Goal: Communication & Community: Answer question/provide support

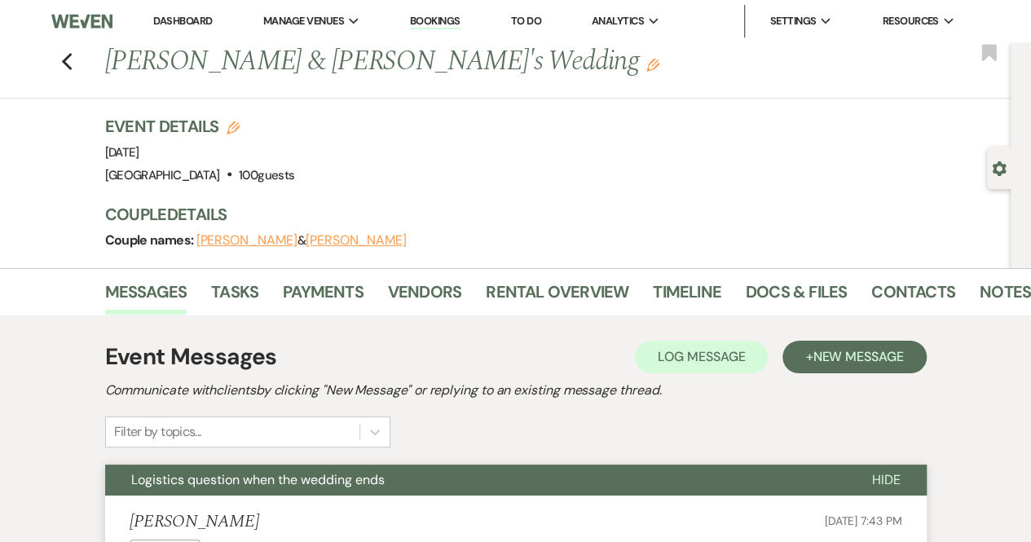
click at [92, 17] on img at bounding box center [81, 21] width 60 height 34
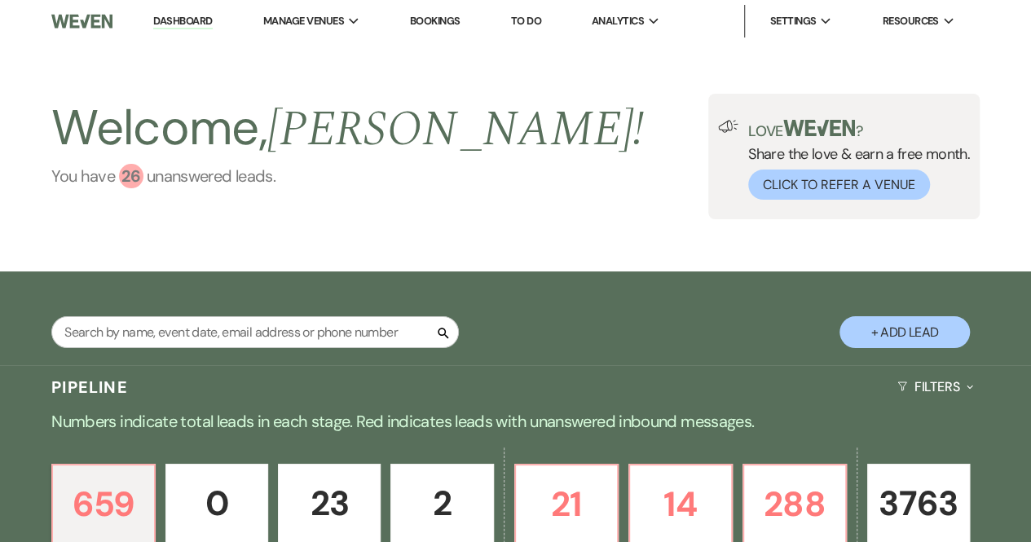
click at [135, 177] on div "26" at bounding box center [131, 176] width 24 height 24
click at [450, 21] on link "Bookings" at bounding box center [435, 21] width 51 height 14
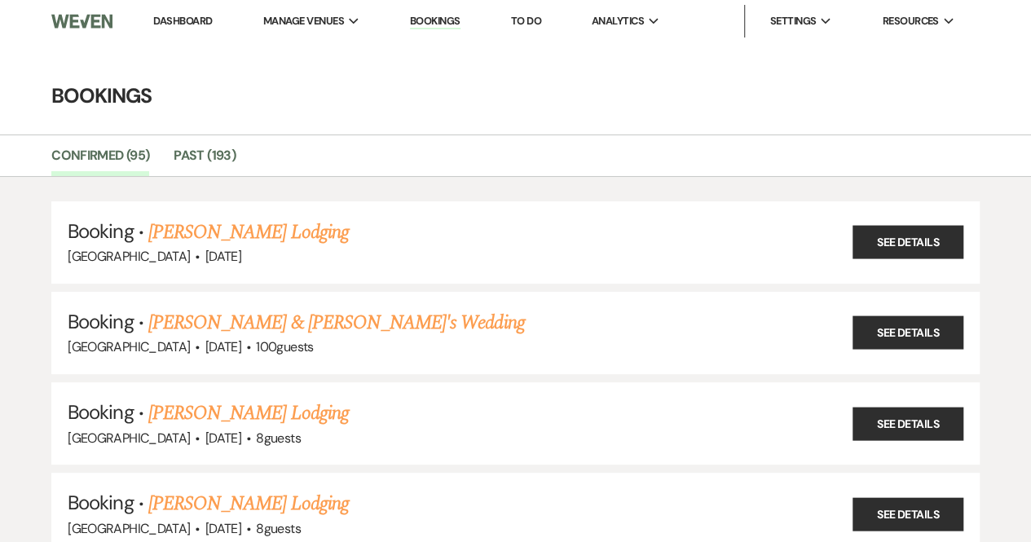
click at [187, 22] on link "Dashboard" at bounding box center [182, 21] width 59 height 14
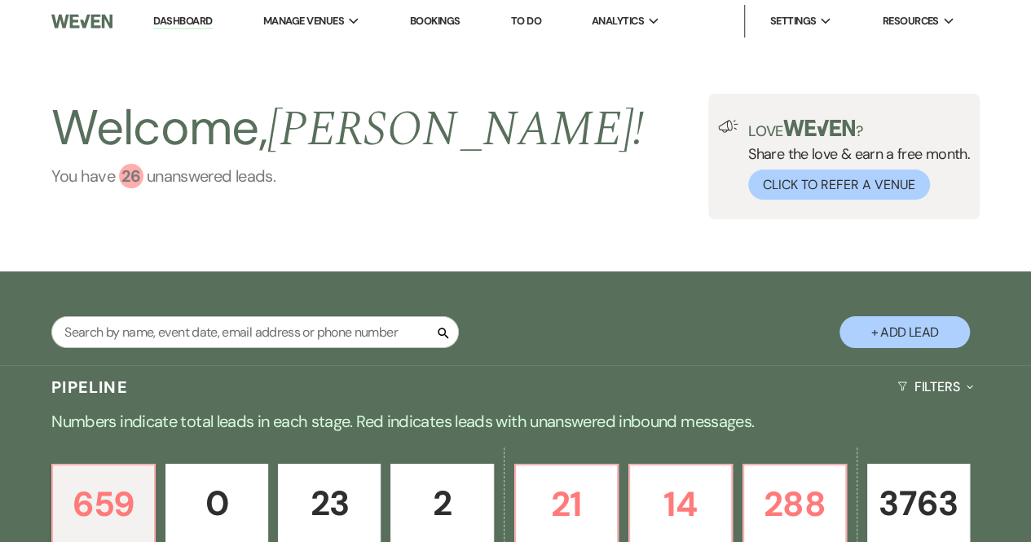
click at [137, 173] on div "26" at bounding box center [131, 176] width 24 height 24
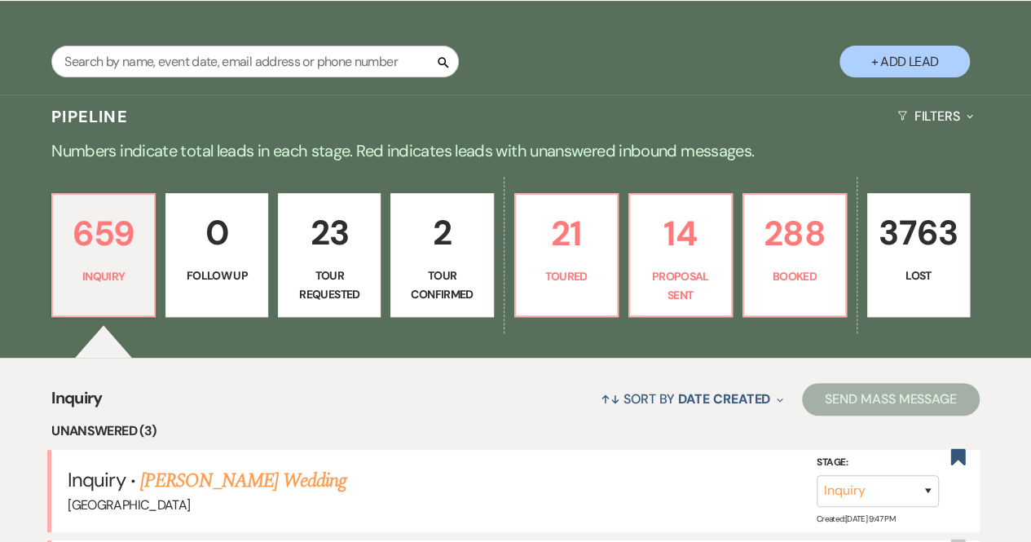
scroll to position [448, 0]
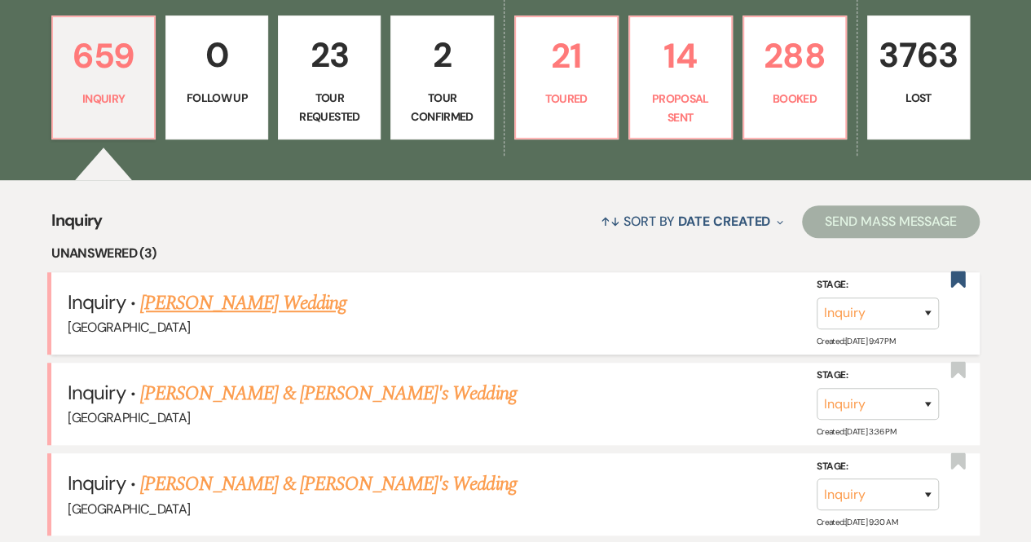
click at [236, 303] on link "[PERSON_NAME] Wedding" at bounding box center [243, 302] width 206 height 29
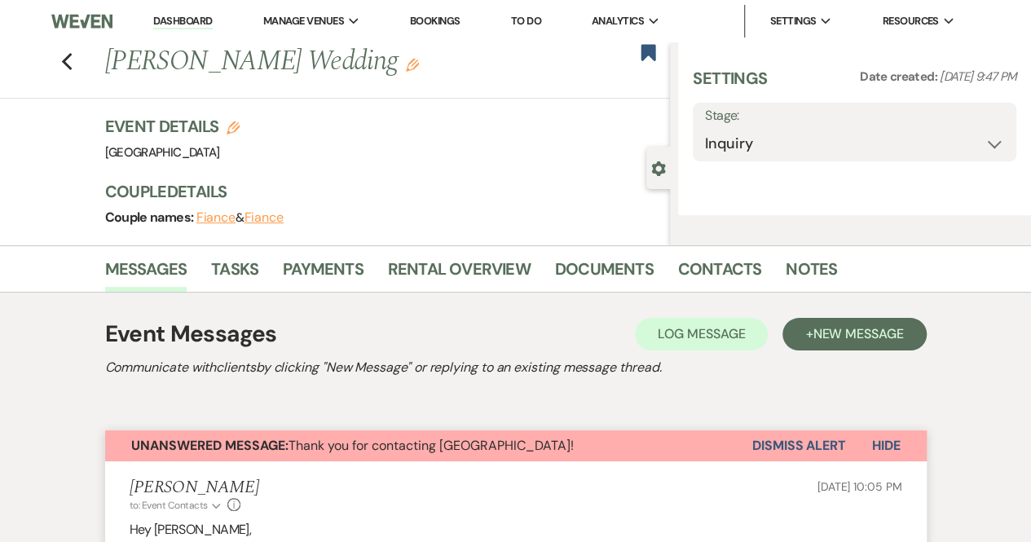
select select "12"
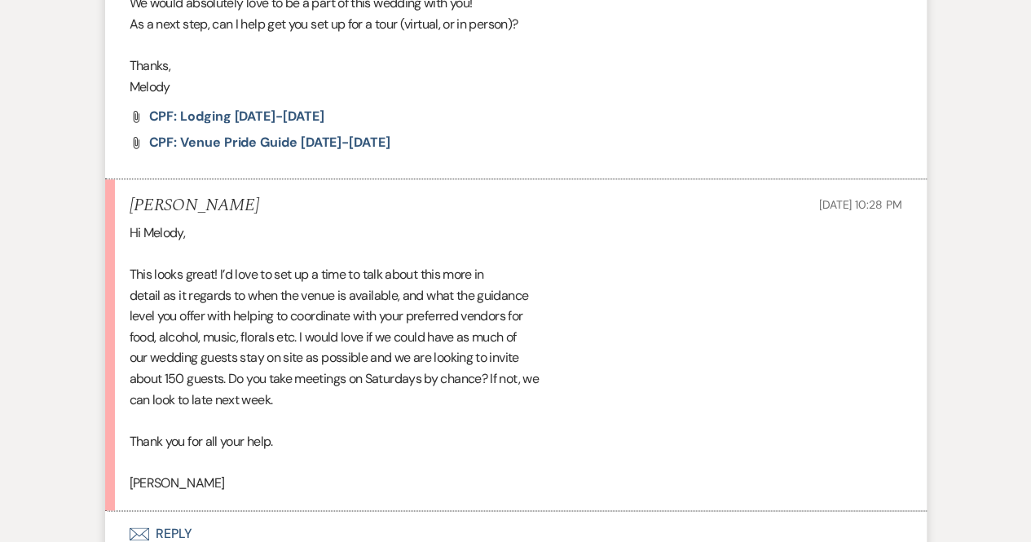
scroll to position [838, 0]
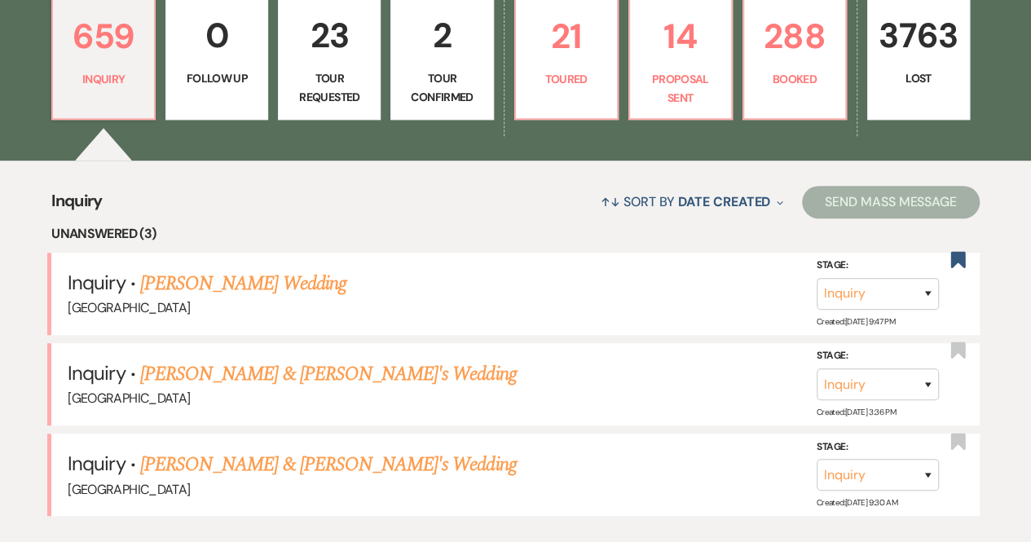
scroll to position [469, 0]
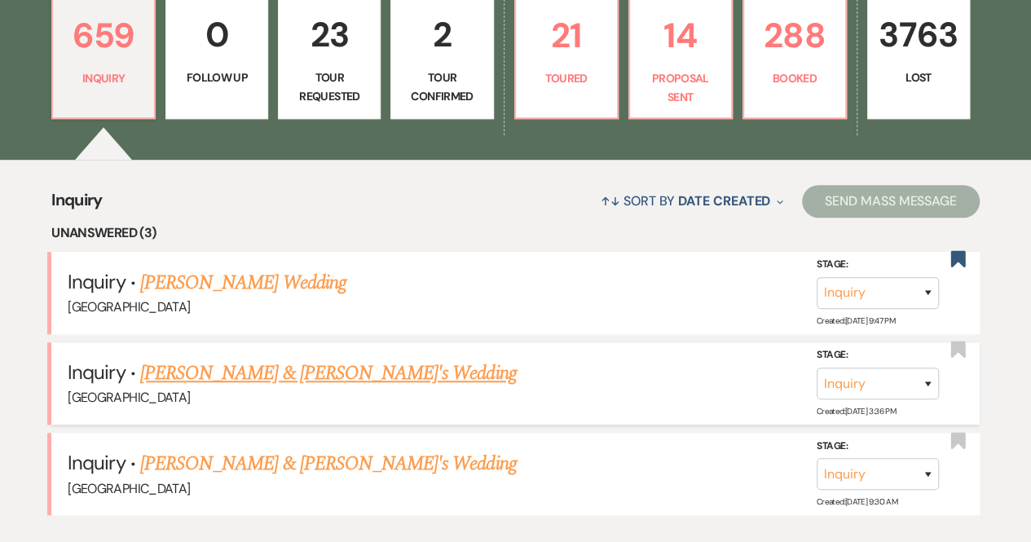
click at [286, 375] on link "[PERSON_NAME] & [PERSON_NAME]'s Wedding" at bounding box center [328, 373] width 376 height 29
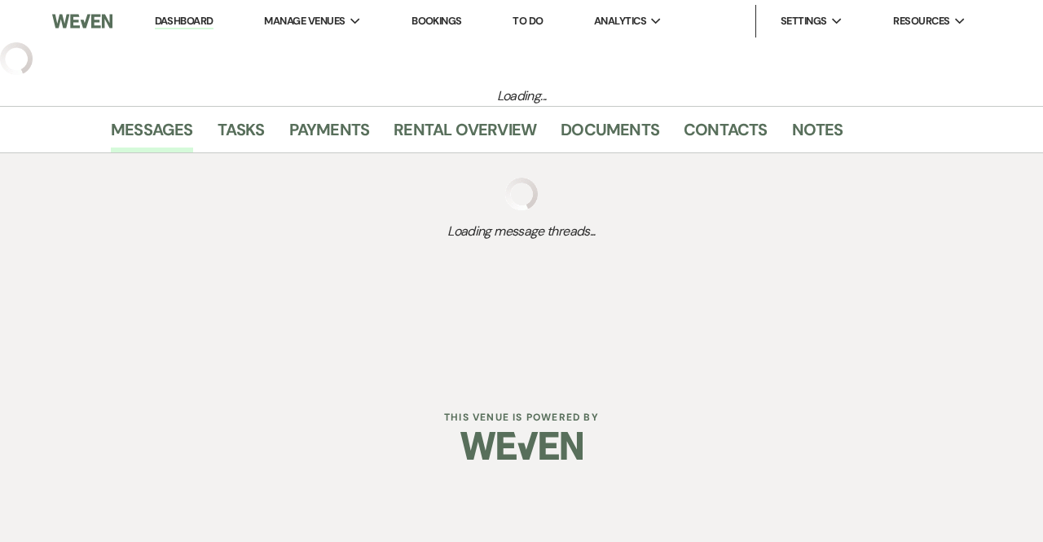
select select "6"
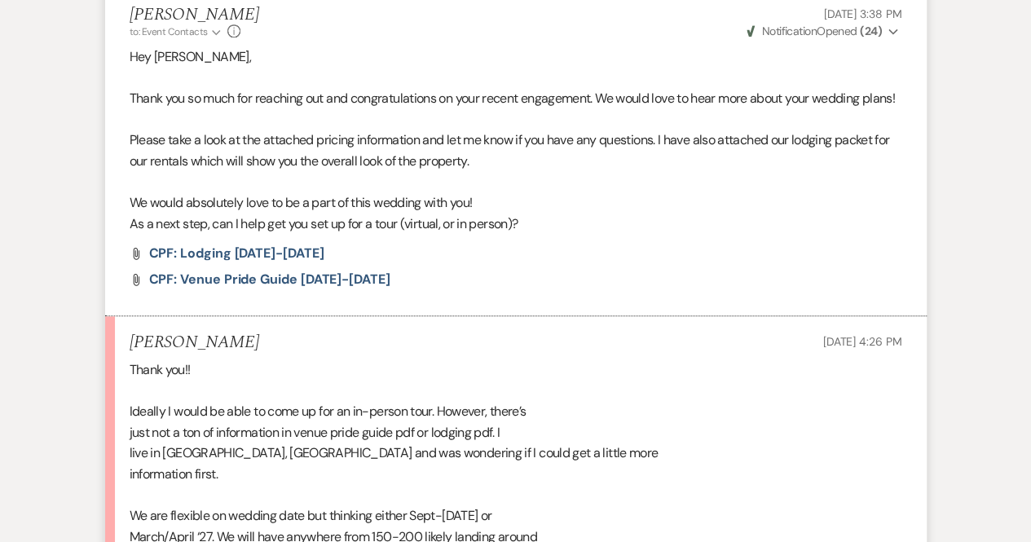
scroll to position [647, 0]
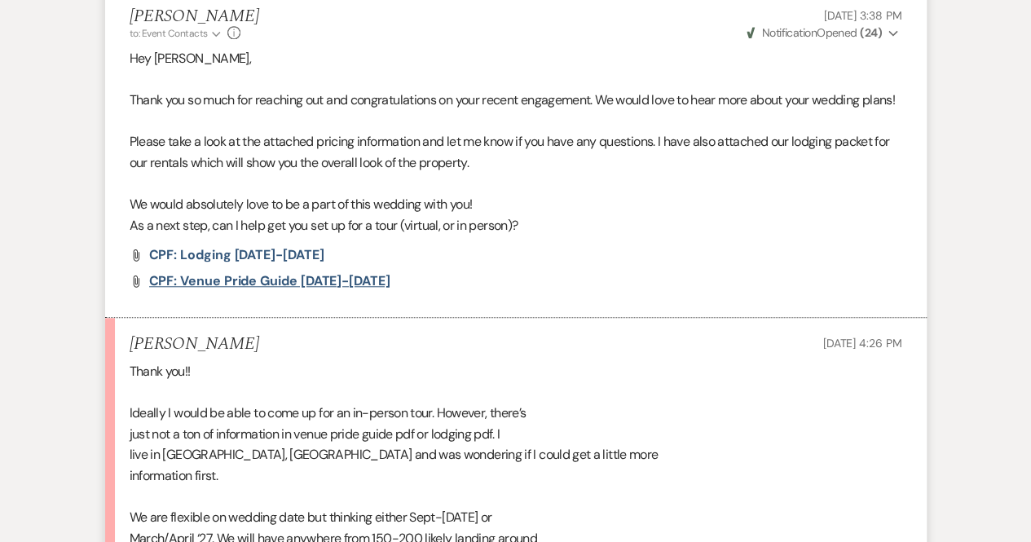
click at [253, 289] on span "CPF: Venue Pride Guide [DATE]-[DATE]" at bounding box center [269, 280] width 241 height 17
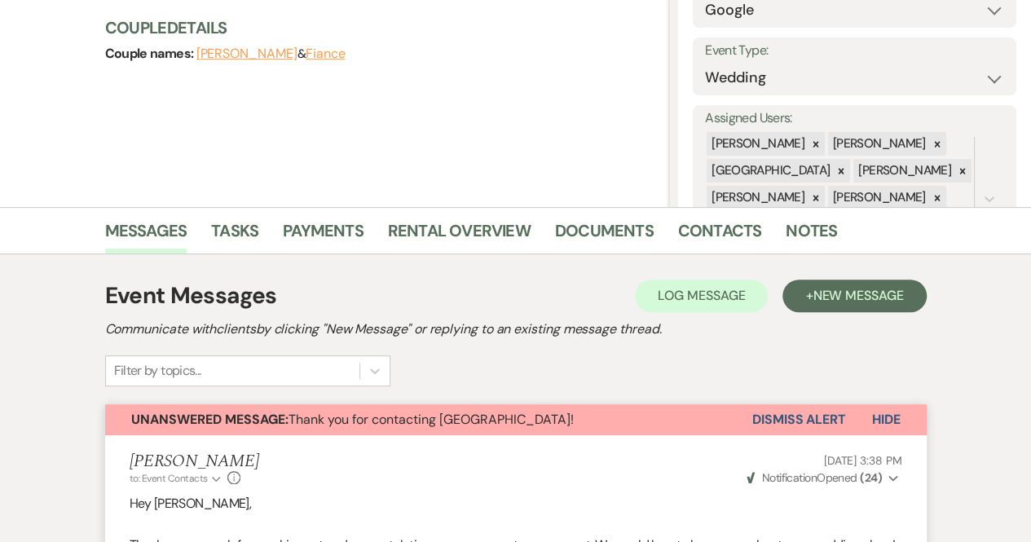
scroll to position [0, 0]
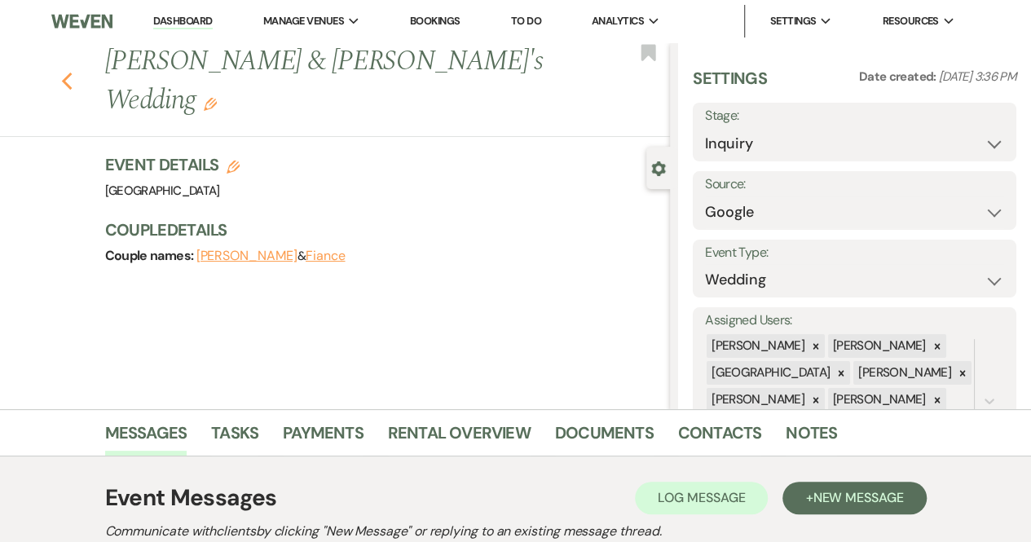
click at [73, 81] on icon "Previous" at bounding box center [67, 82] width 12 height 20
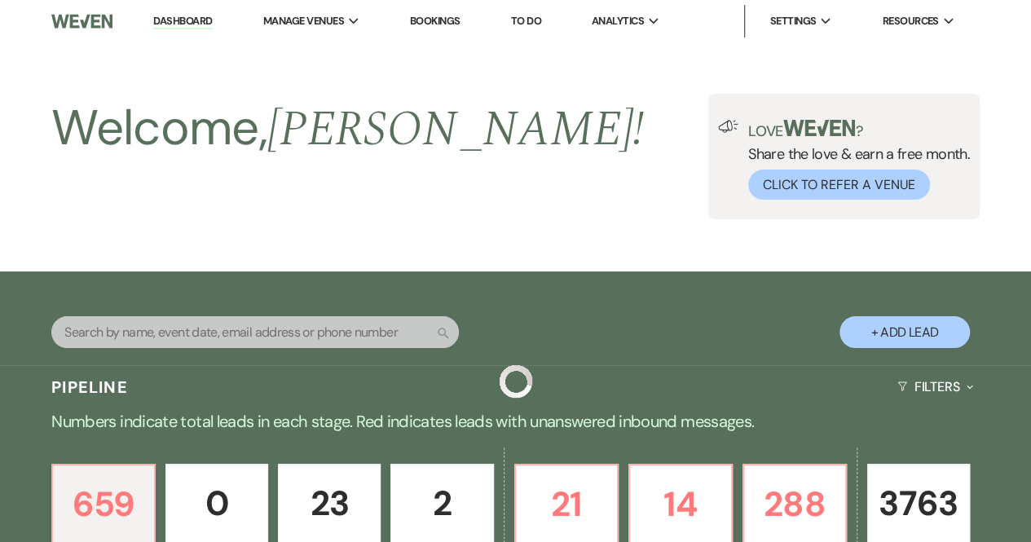
scroll to position [469, 0]
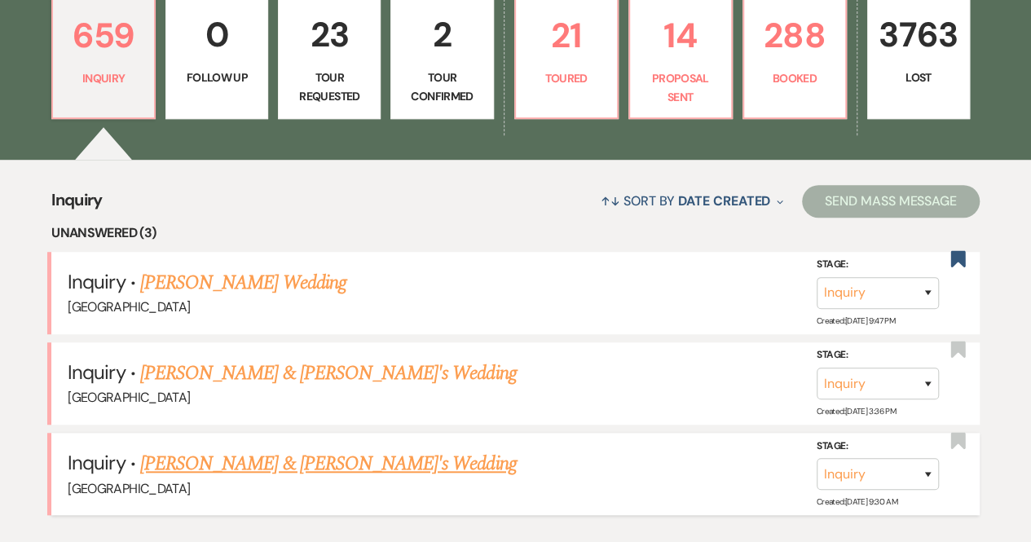
click at [285, 463] on link "[PERSON_NAME] & [PERSON_NAME]'s Wedding" at bounding box center [328, 463] width 376 height 29
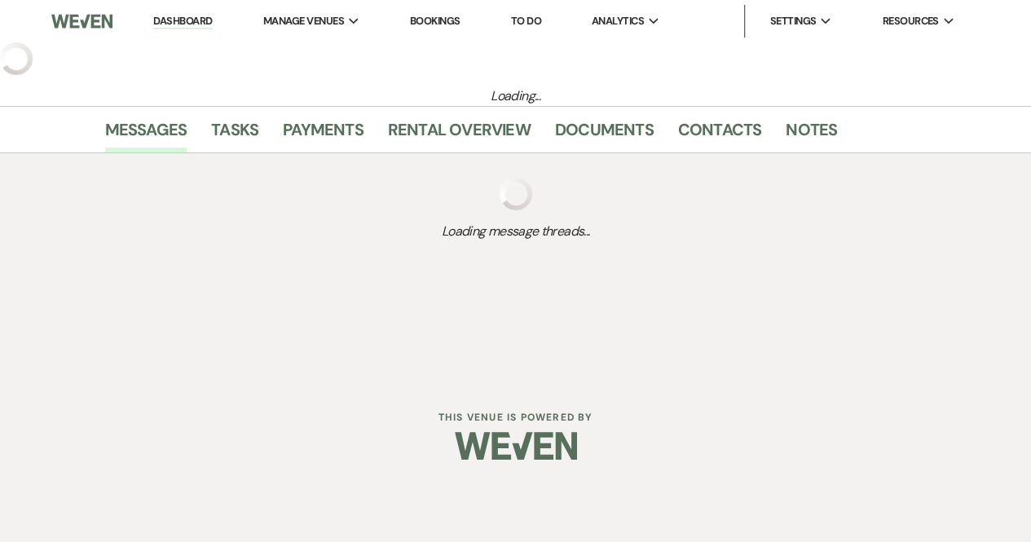
select select "6"
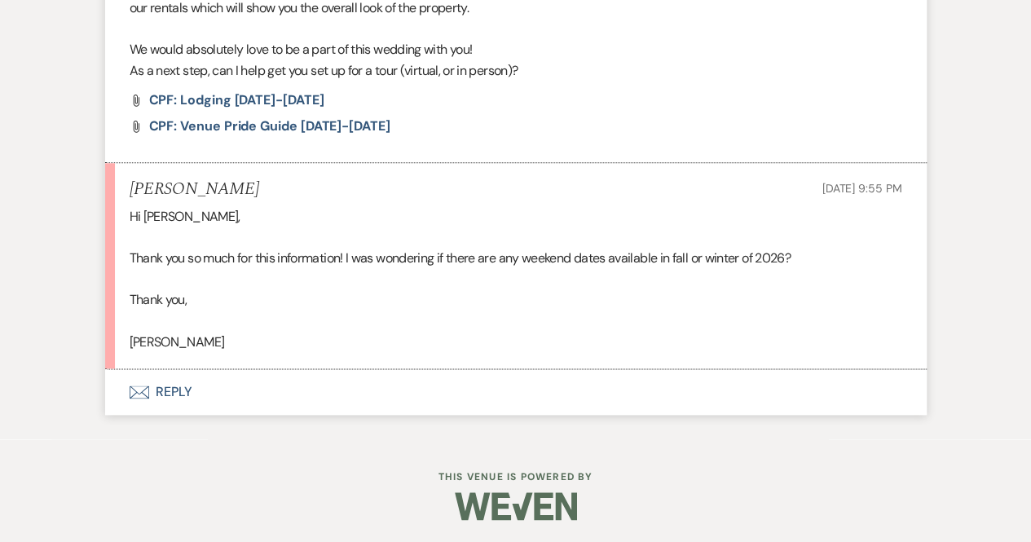
scroll to position [823, 0]
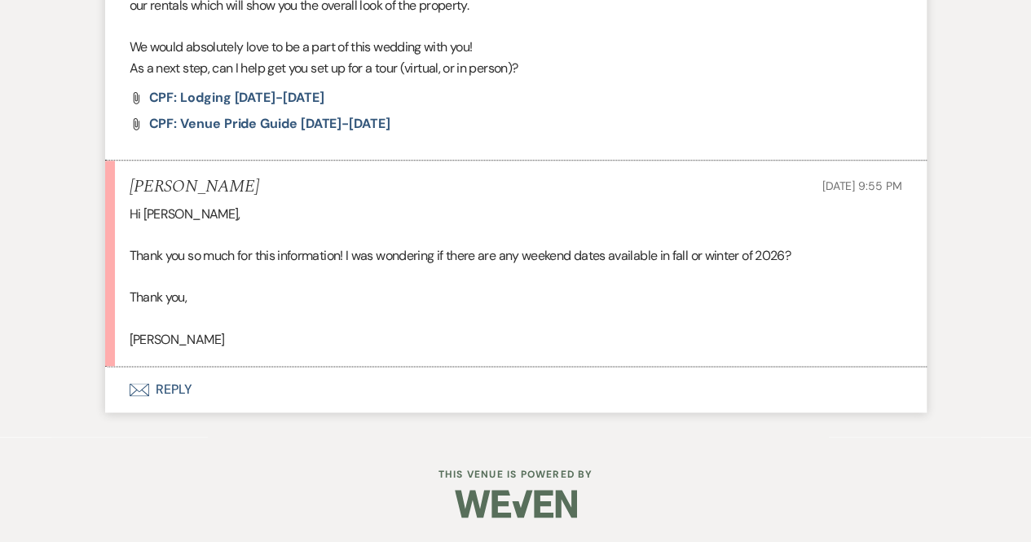
click at [170, 389] on button "Envelope Reply" at bounding box center [515, 390] width 821 height 46
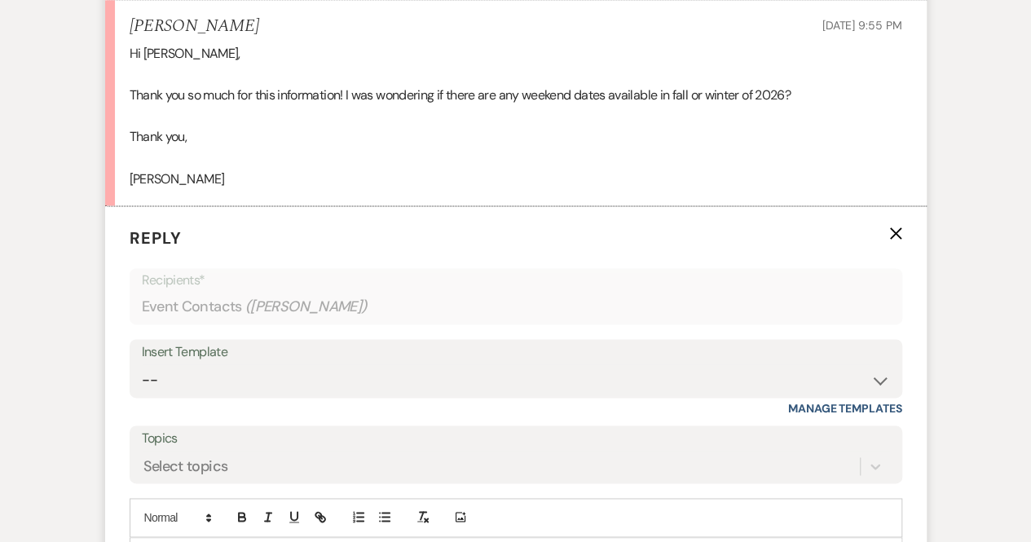
scroll to position [1045, 0]
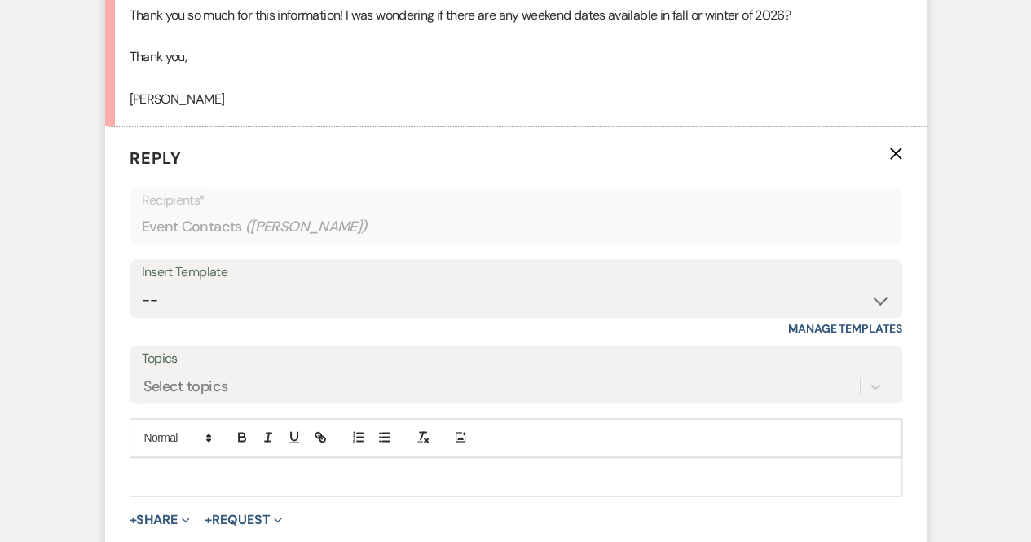
click at [174, 486] on p at bounding box center [516, 477] width 746 height 18
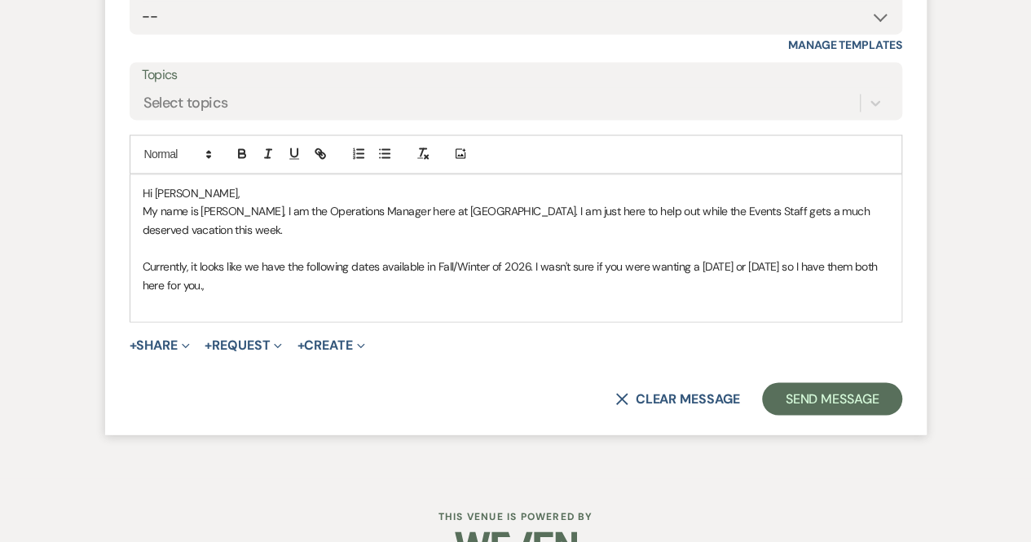
scroll to position [1331, 0]
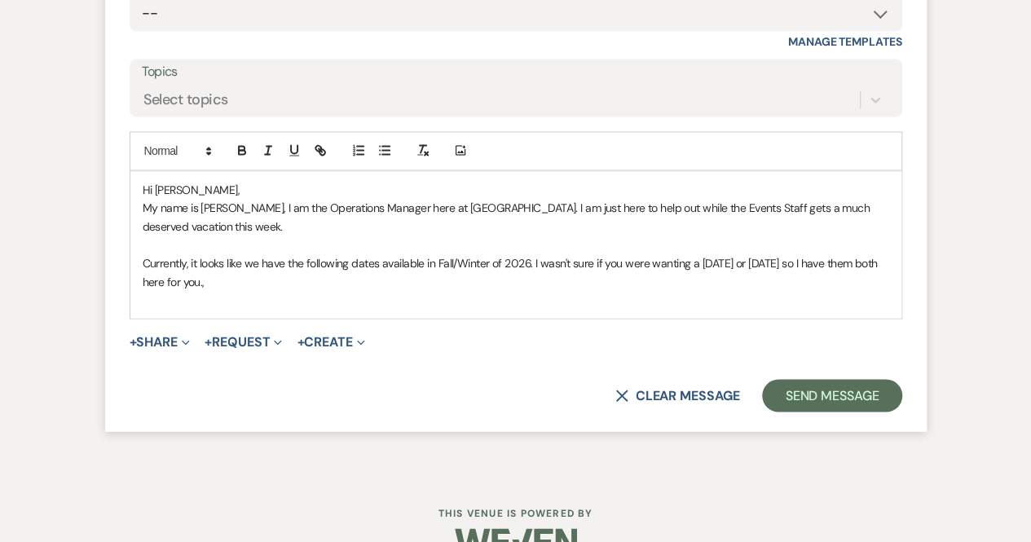
click at [219, 290] on p "Currently, it looks like we have the following dates available in Fall/Winter o…" at bounding box center [516, 271] width 746 height 37
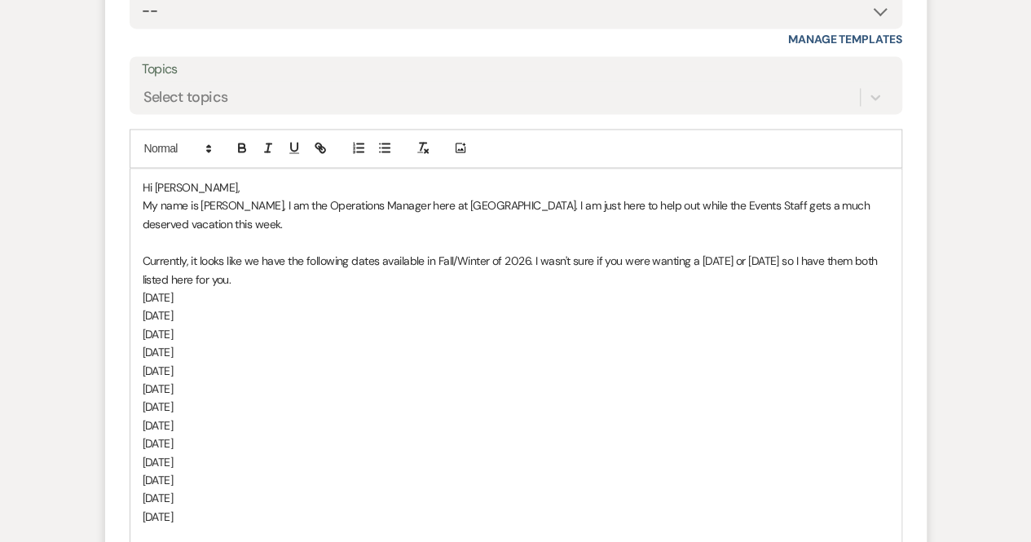
scroll to position [1353, 0]
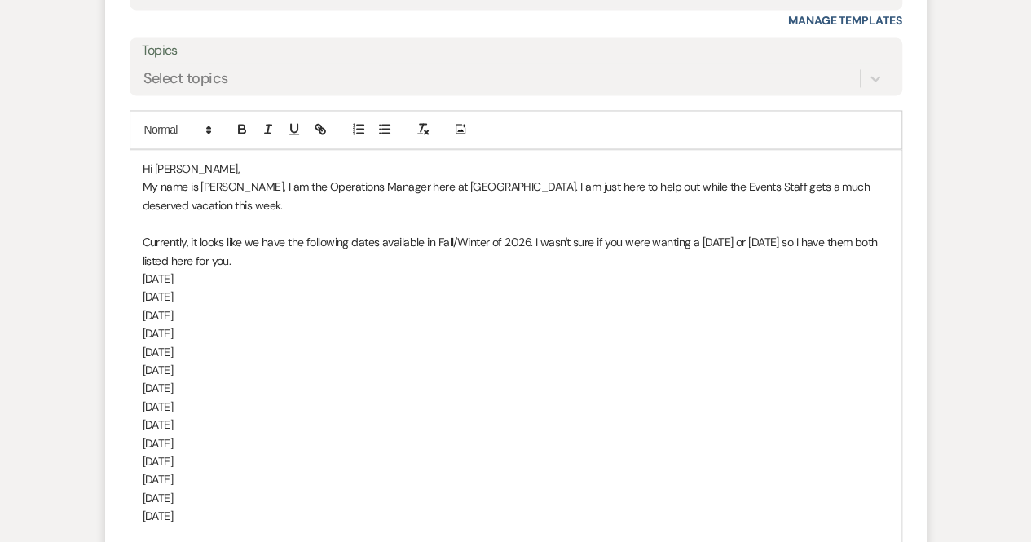
click at [246, 269] on p "Currently, it looks like we have the following dates available in Fall/Winter o…" at bounding box center [516, 250] width 746 height 37
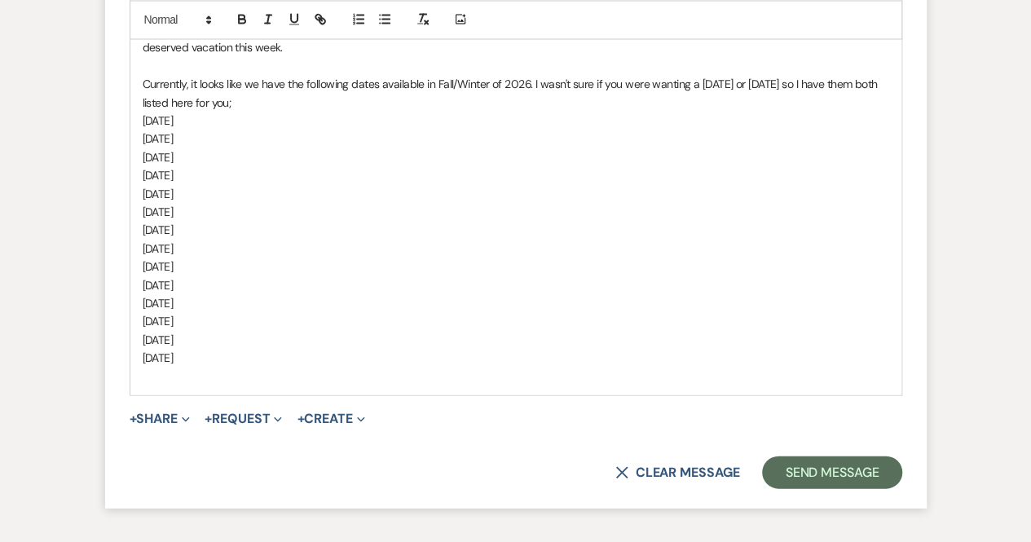
scroll to position [1511, 0]
click at [562, 48] on p "My name is [PERSON_NAME], I am the Operations Manager here at [GEOGRAPHIC_DATA]…" at bounding box center [516, 38] width 746 height 37
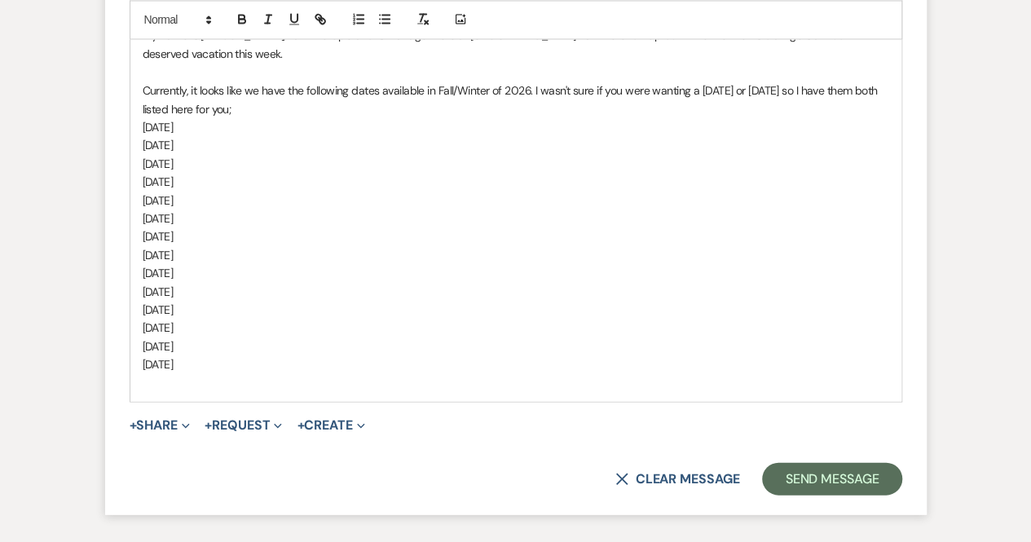
scroll to position [1509, 0]
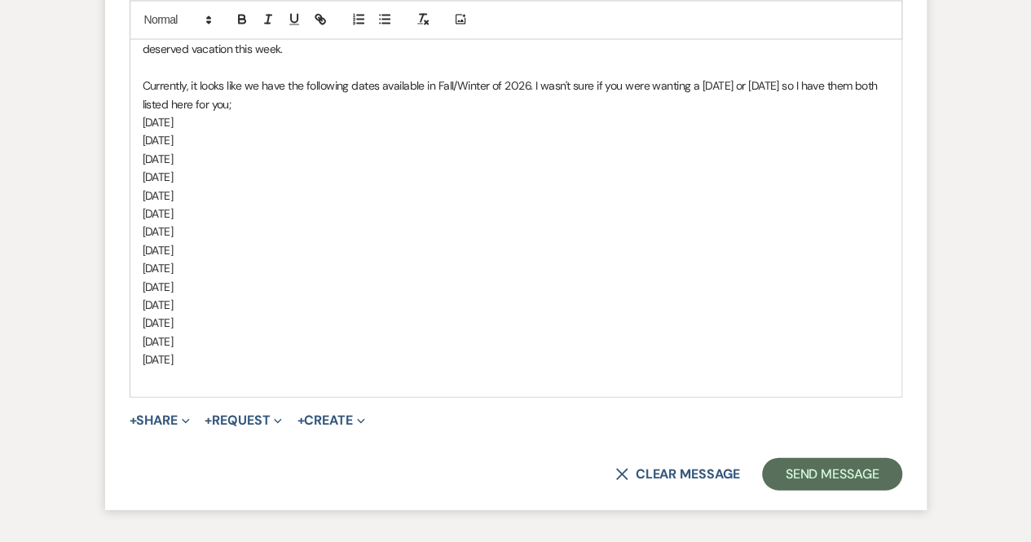
click at [233, 367] on p "[DATE]" at bounding box center [516, 359] width 746 height 18
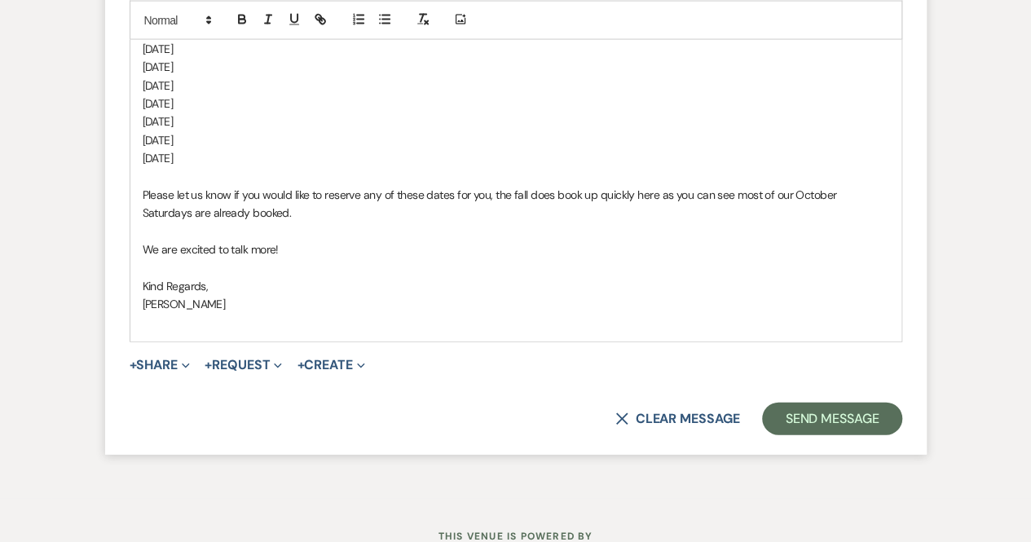
scroll to position [1721, 0]
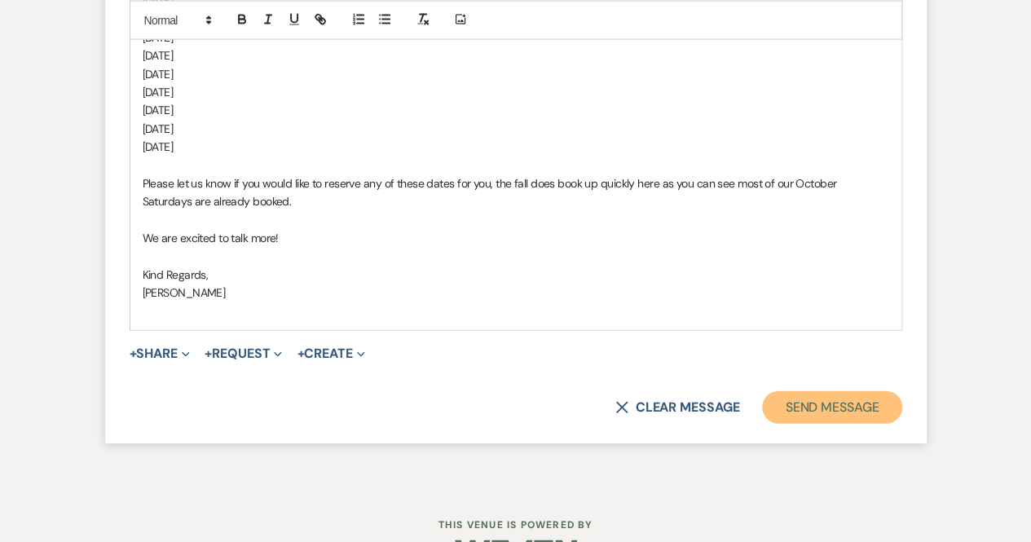
click at [839, 424] on button "Send Message" at bounding box center [831, 407] width 139 height 33
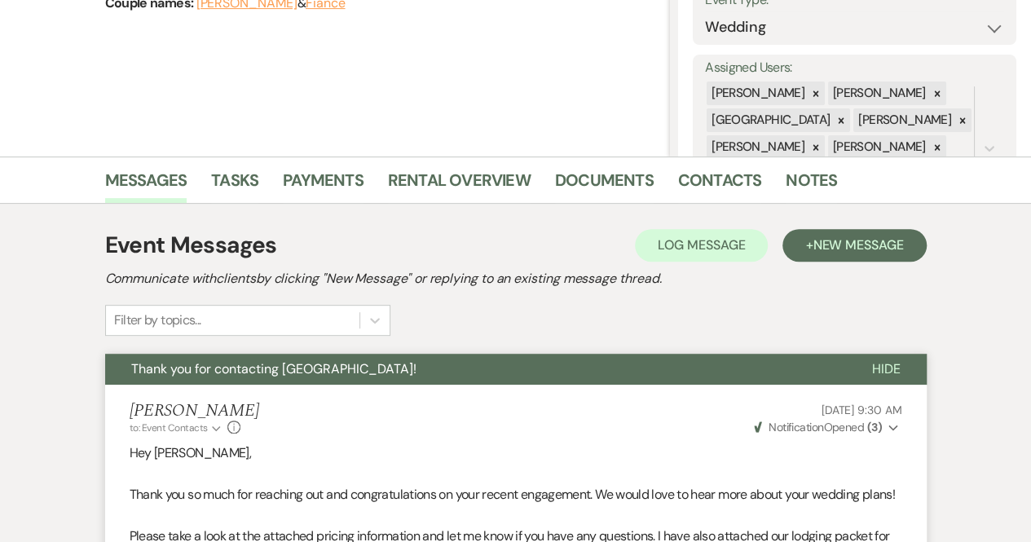
scroll to position [0, 0]
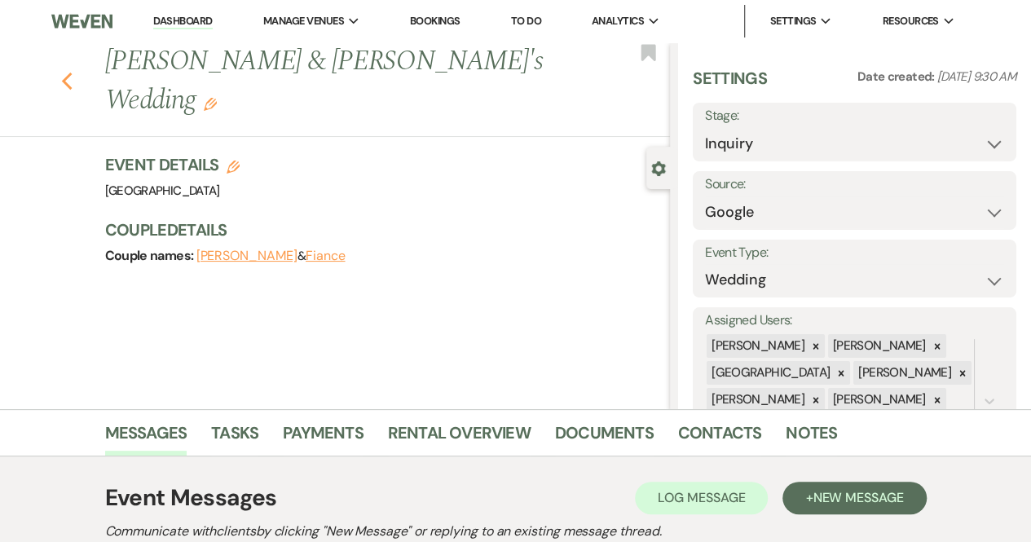
click at [70, 73] on use "button" at bounding box center [66, 82] width 11 height 18
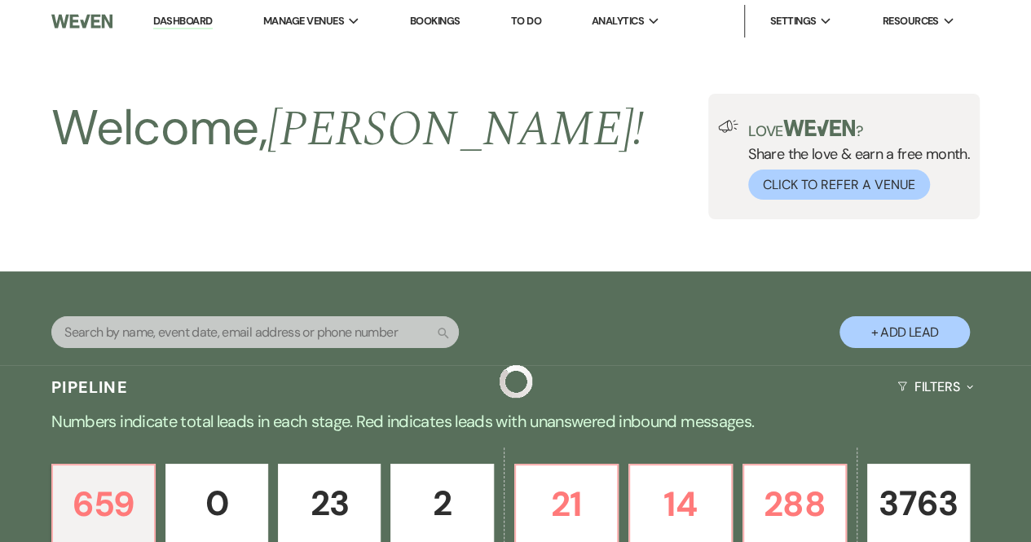
scroll to position [469, 0]
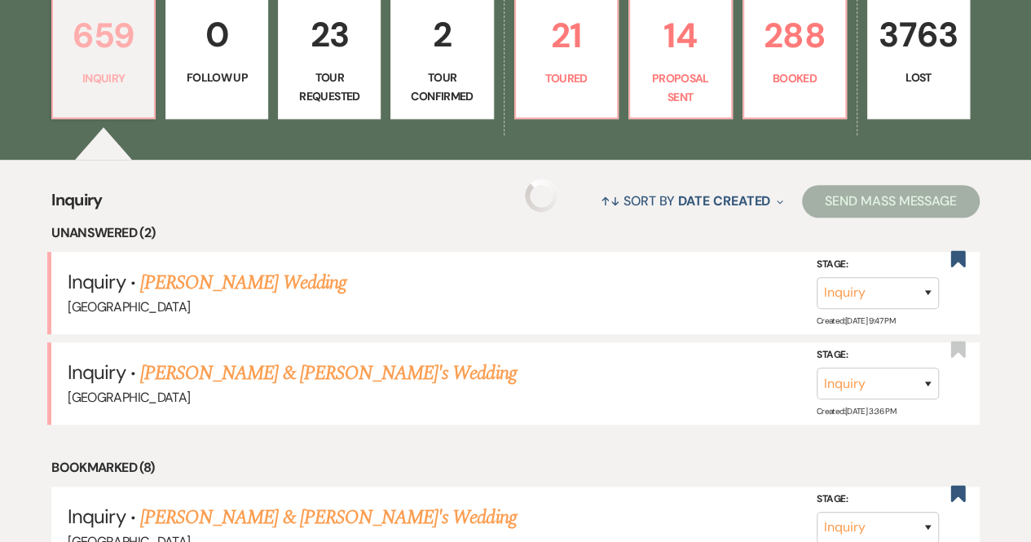
click at [70, 60] on p "659" at bounding box center [103, 35] width 81 height 55
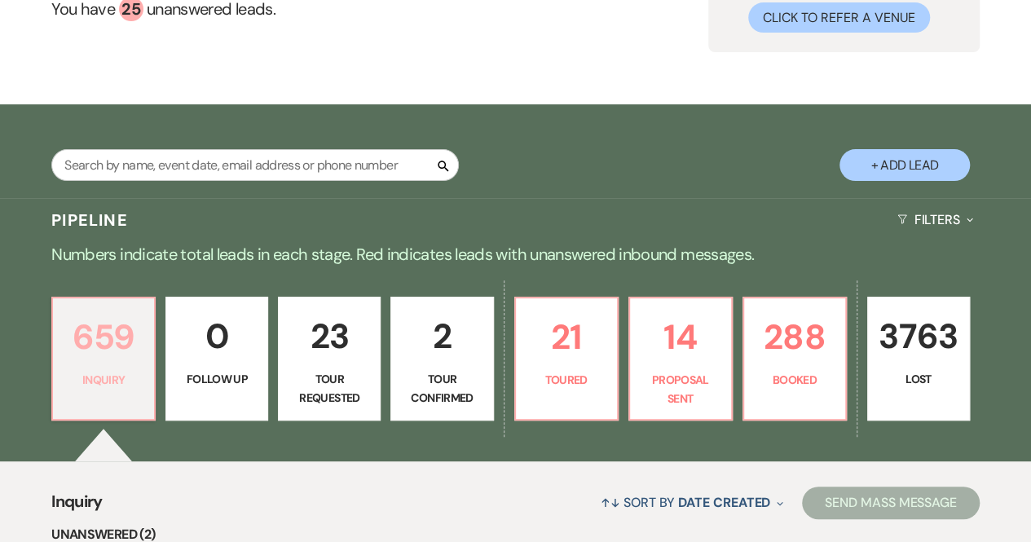
scroll to position [0, 0]
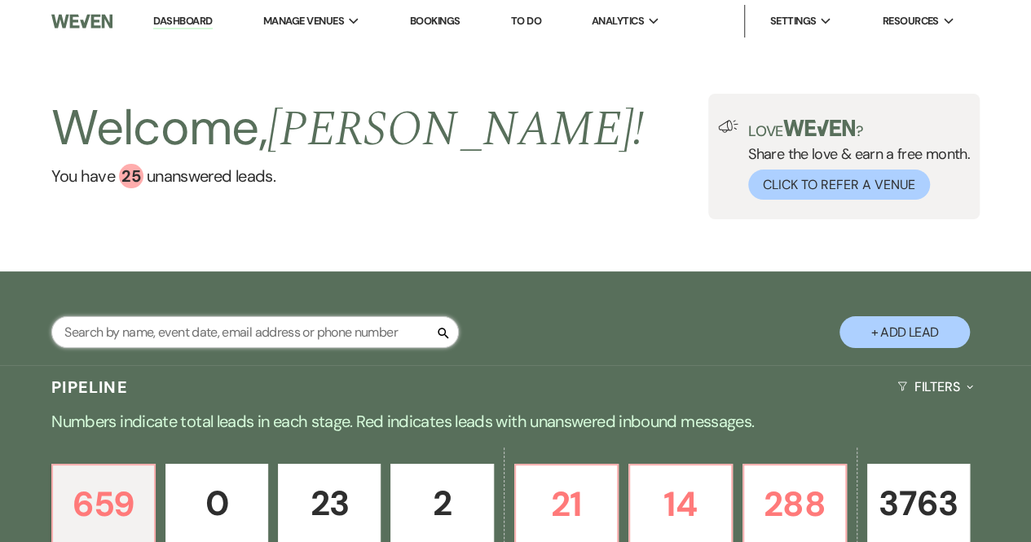
click at [183, 330] on input "text" at bounding box center [254, 332] width 407 height 32
type input "[GEOGRAPHIC_DATA]"
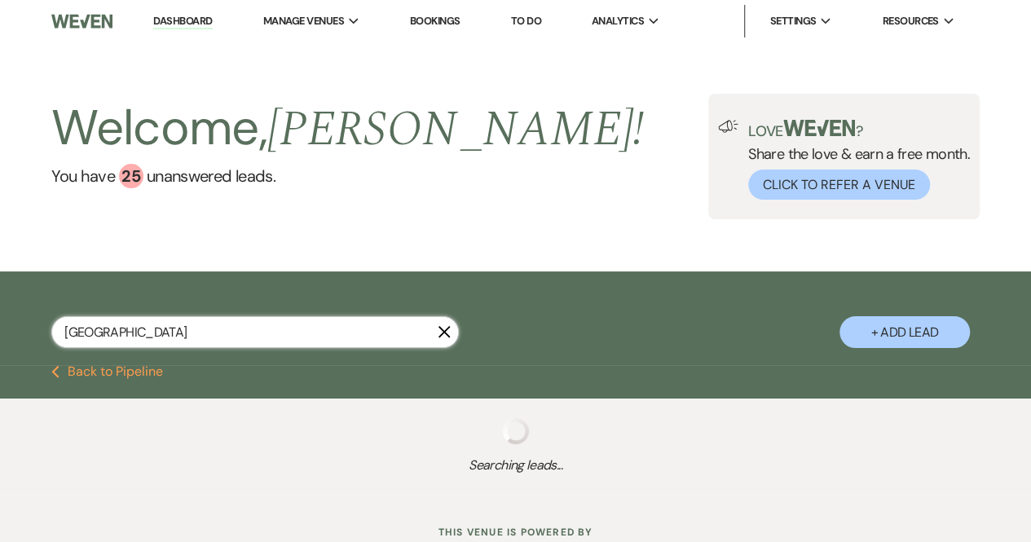
select select "6"
select select "2"
select select "8"
select select "5"
select select "8"
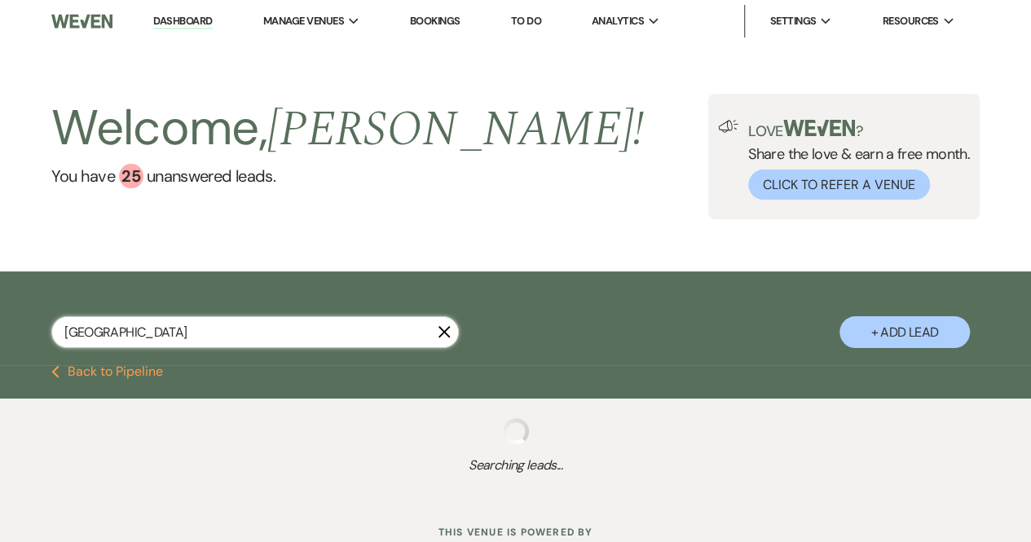
select select "5"
select select "8"
select select "5"
select select "8"
select select "5"
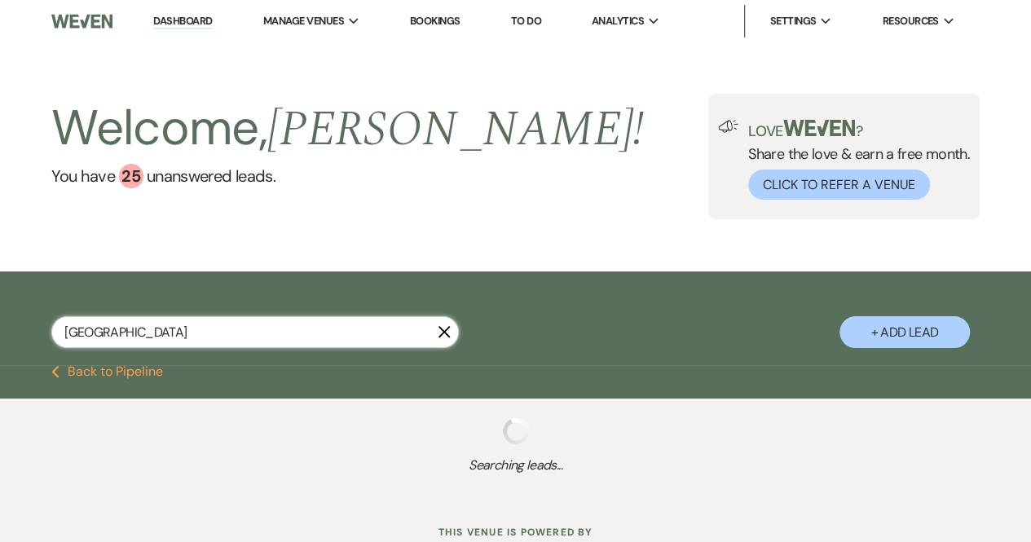
select select "8"
select select "5"
select select "8"
select select "5"
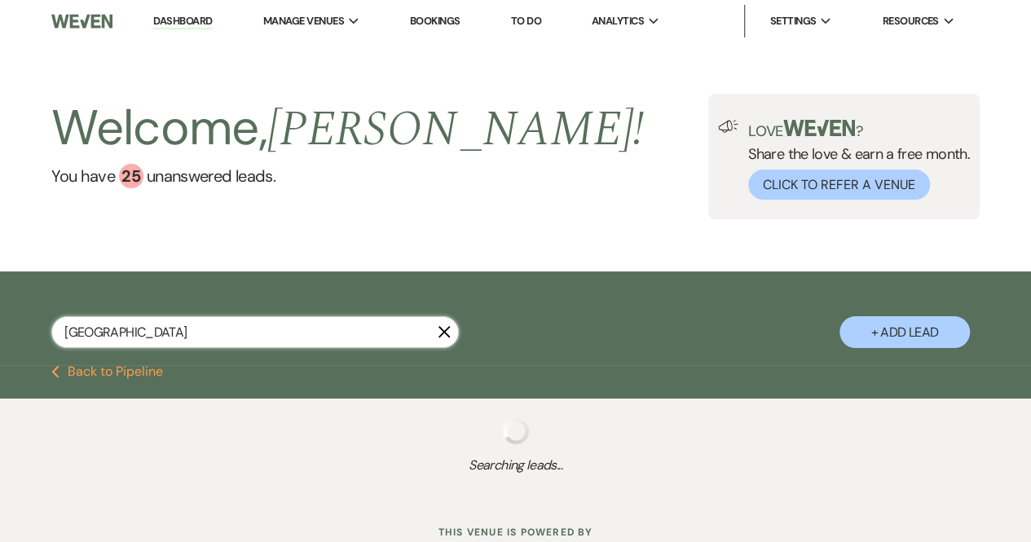
select select "8"
select select "5"
select select "8"
select select "10"
select select "8"
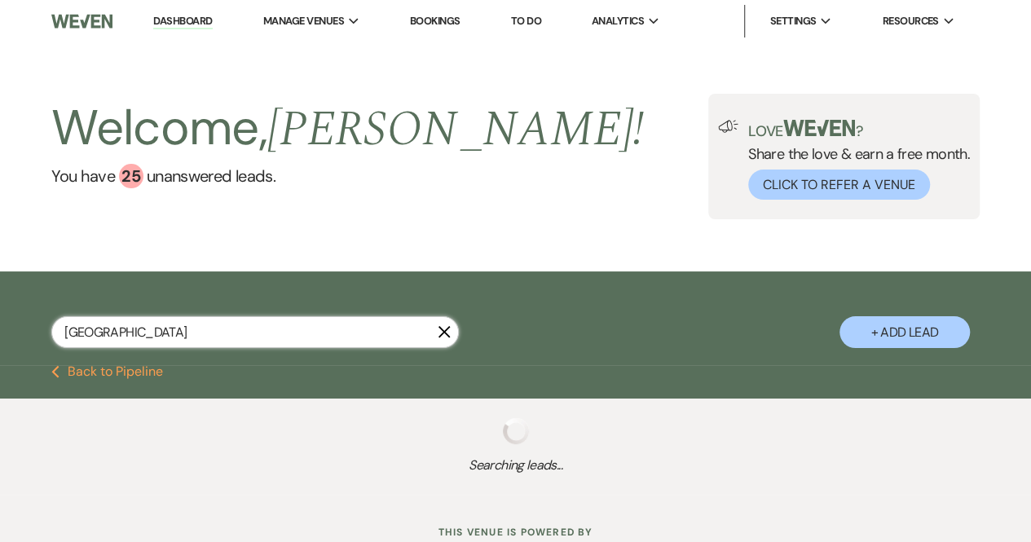
select select "5"
select select "8"
select select "5"
select select "8"
select select "5"
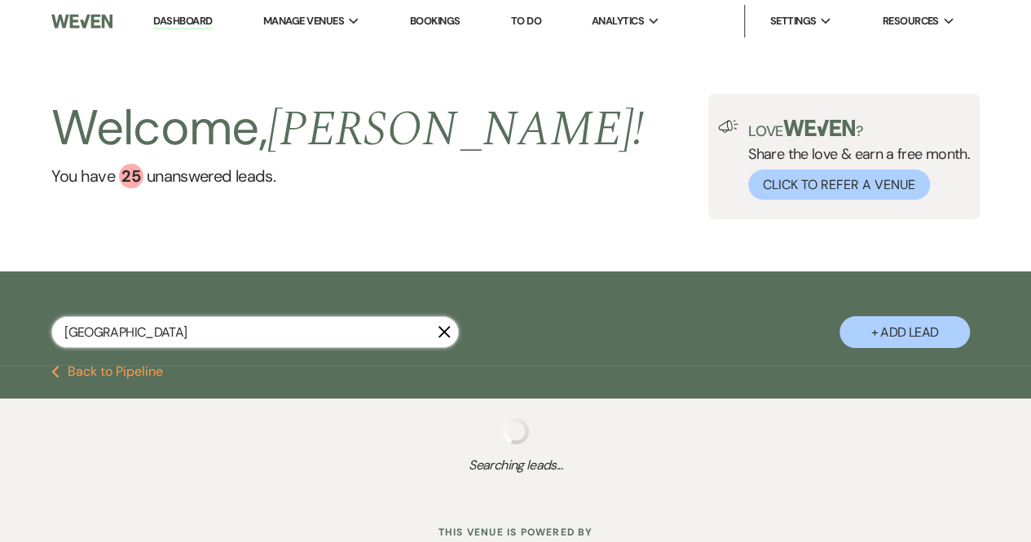
select select "8"
select select "5"
select select "8"
select select "5"
select select "8"
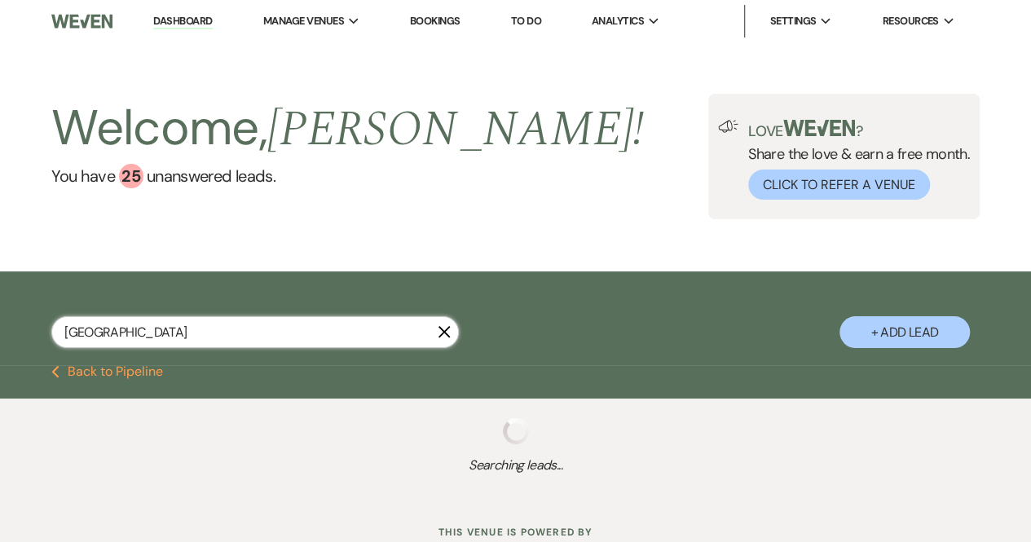
select select "5"
select select "8"
select select "5"
select select "8"
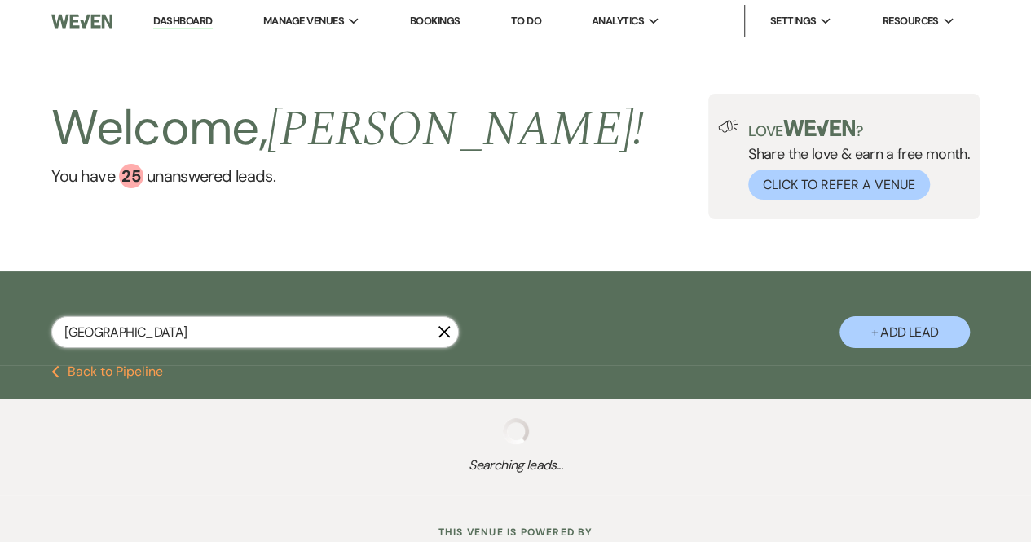
select select "5"
select select "8"
select select "5"
select select "8"
select select "5"
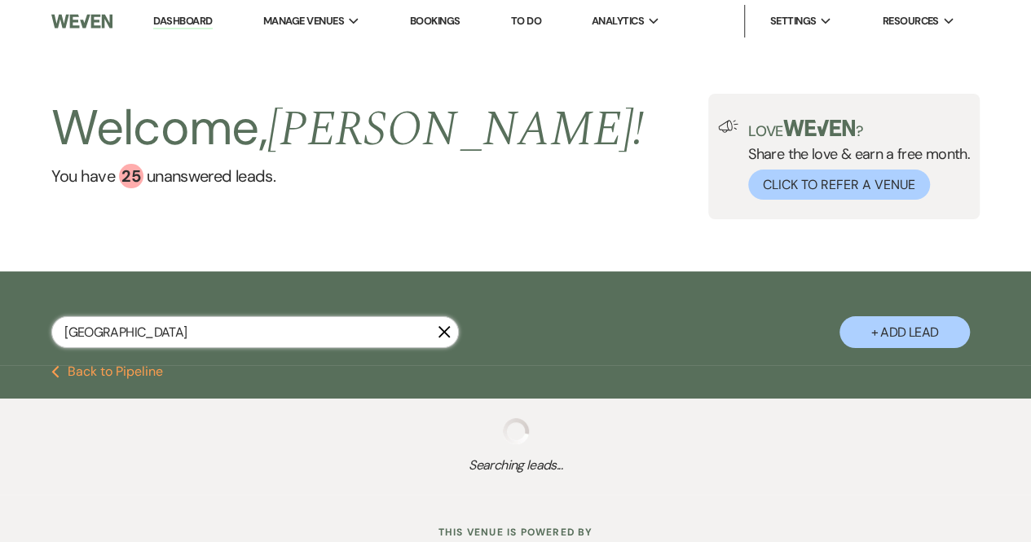
select select "8"
select select "5"
select select "8"
select select "5"
select select "8"
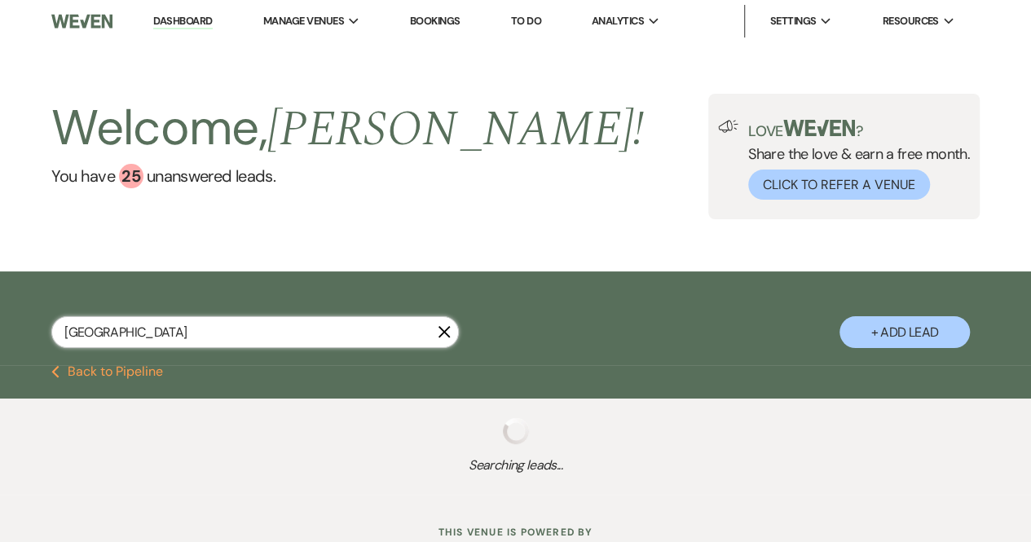
select select "5"
select select "8"
select select "5"
select select "8"
select select "5"
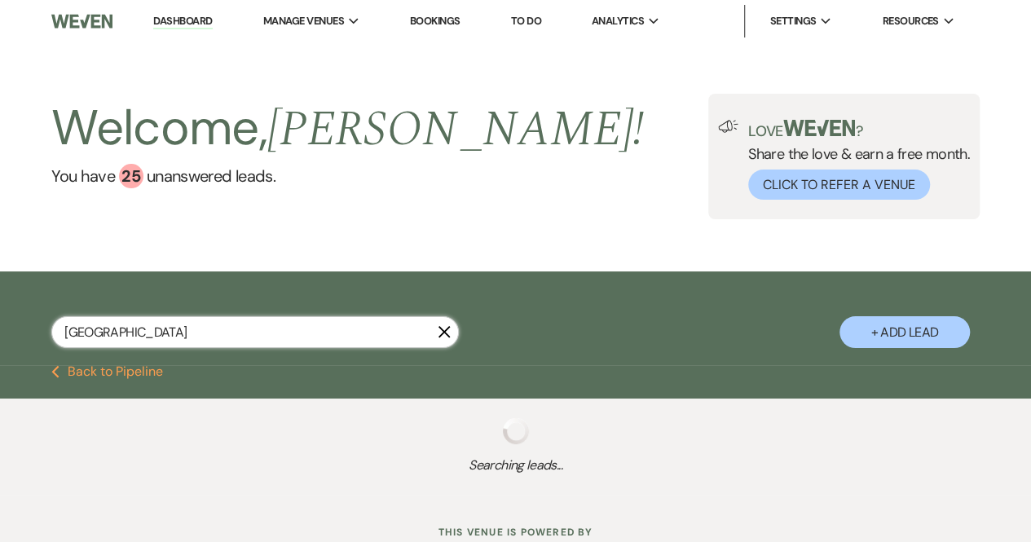
select select "8"
select select "5"
select select "8"
select select "1"
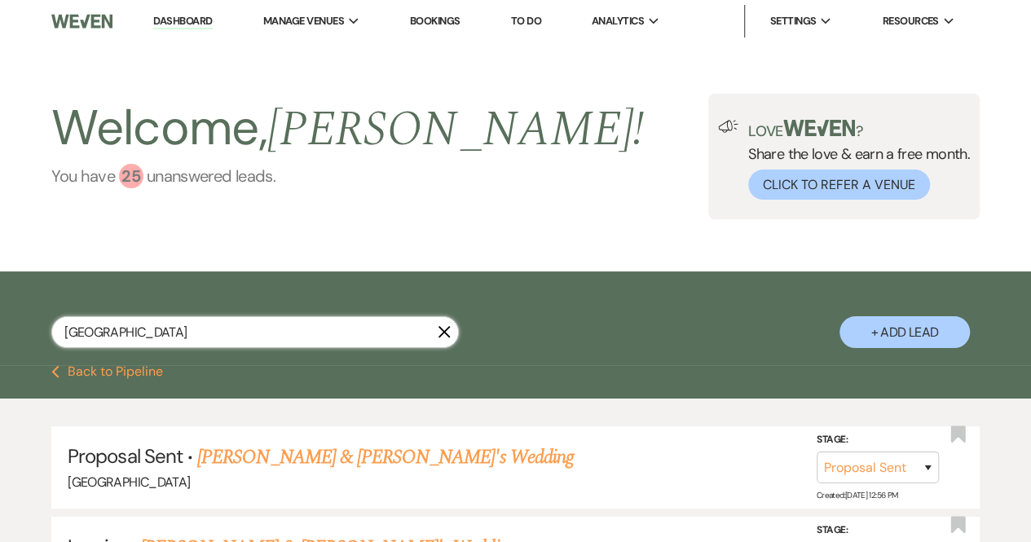
type input "[GEOGRAPHIC_DATA]"
click at [129, 171] on div "25" at bounding box center [131, 176] width 24 height 24
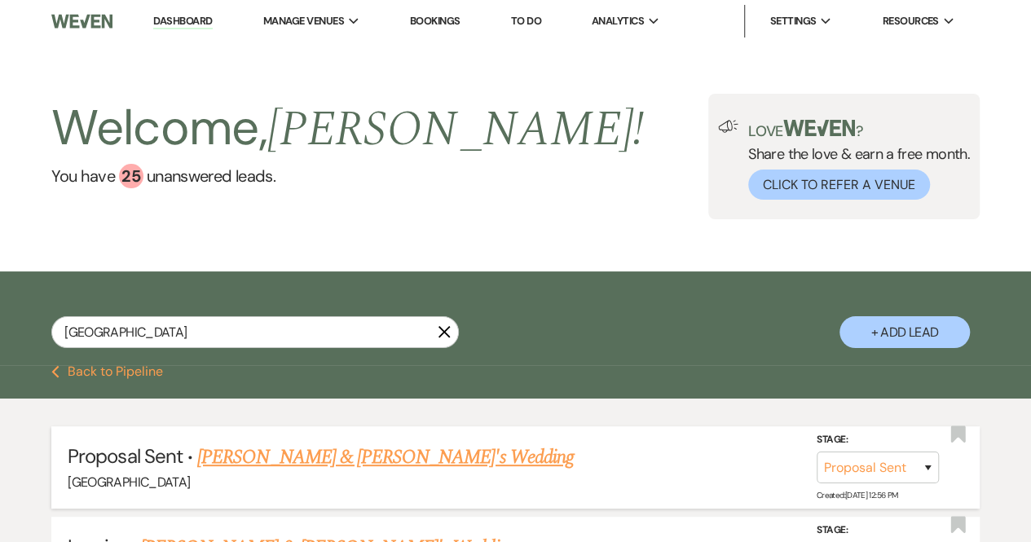
click at [360, 447] on link "[PERSON_NAME] & [PERSON_NAME]'s Wedding" at bounding box center [385, 456] width 376 height 29
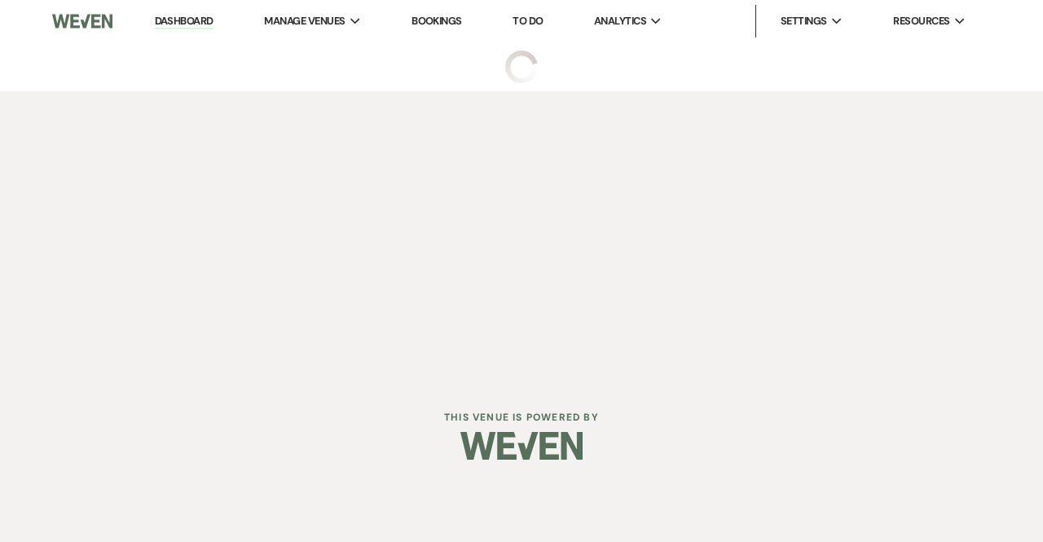
select select "6"
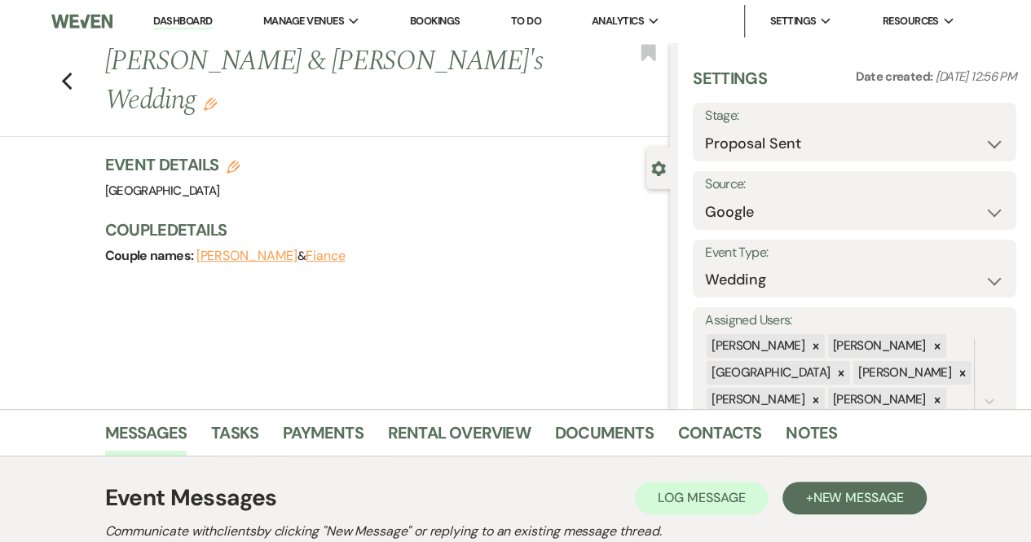
select select "6"
select select "2"
select select "8"
select select "5"
select select "8"
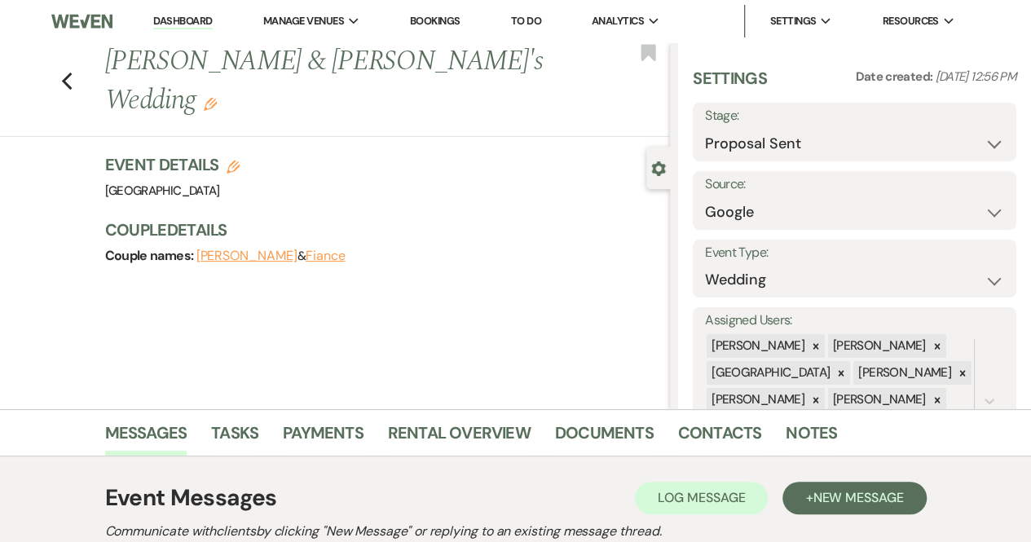
select select "5"
select select "8"
select select "5"
select select "8"
select select "5"
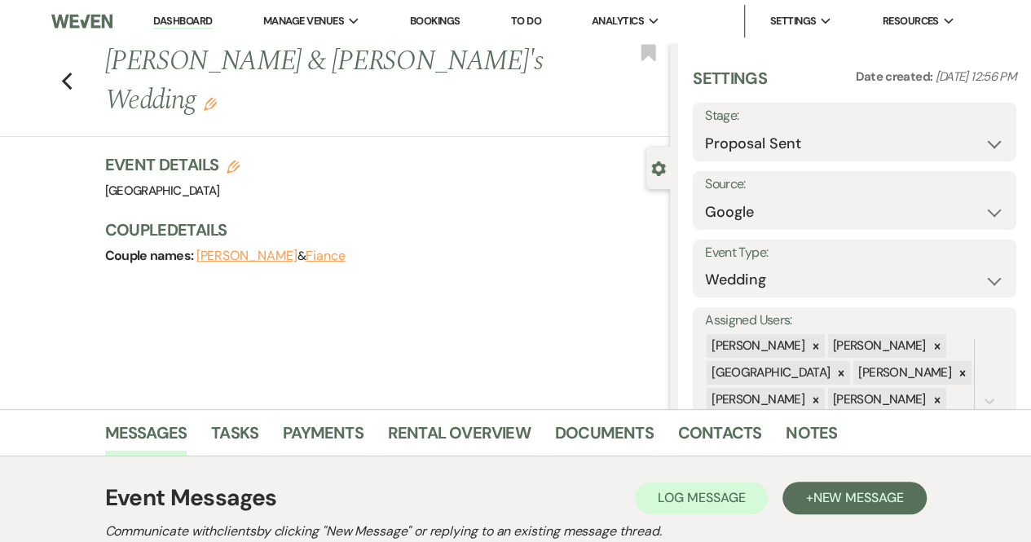
select select "8"
select select "5"
select select "8"
select select "5"
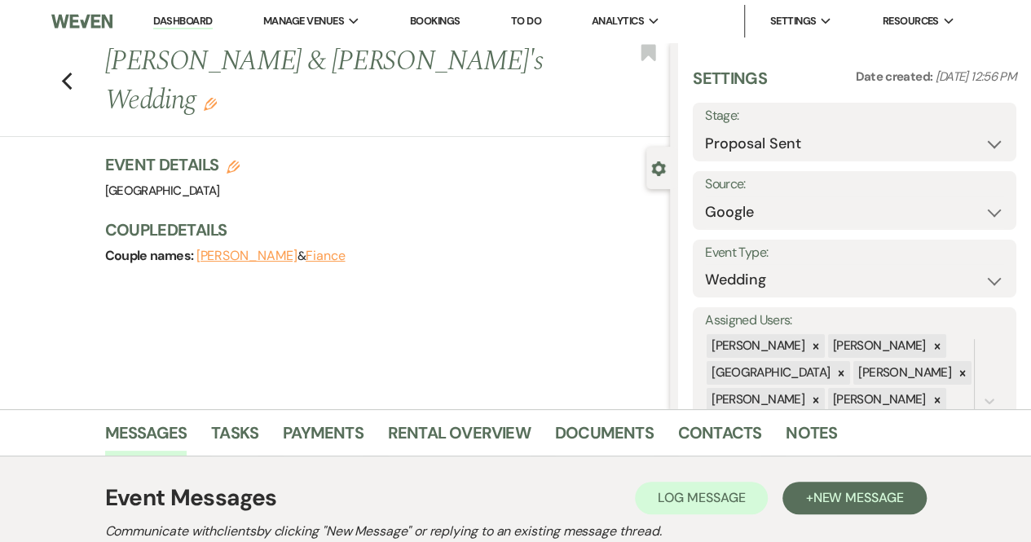
select select "8"
select select "5"
select select "8"
select select "10"
select select "8"
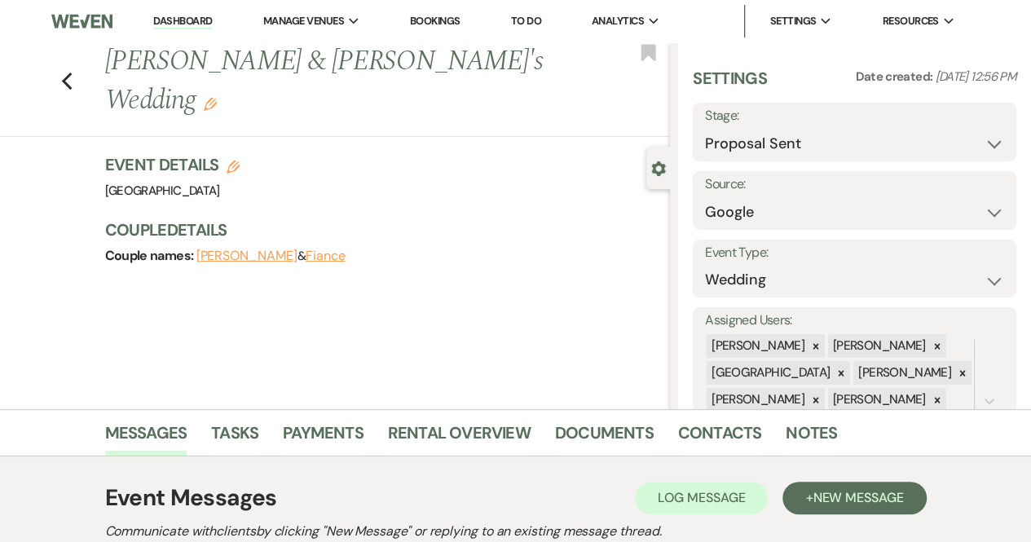
select select "5"
select select "8"
select select "5"
select select "8"
select select "5"
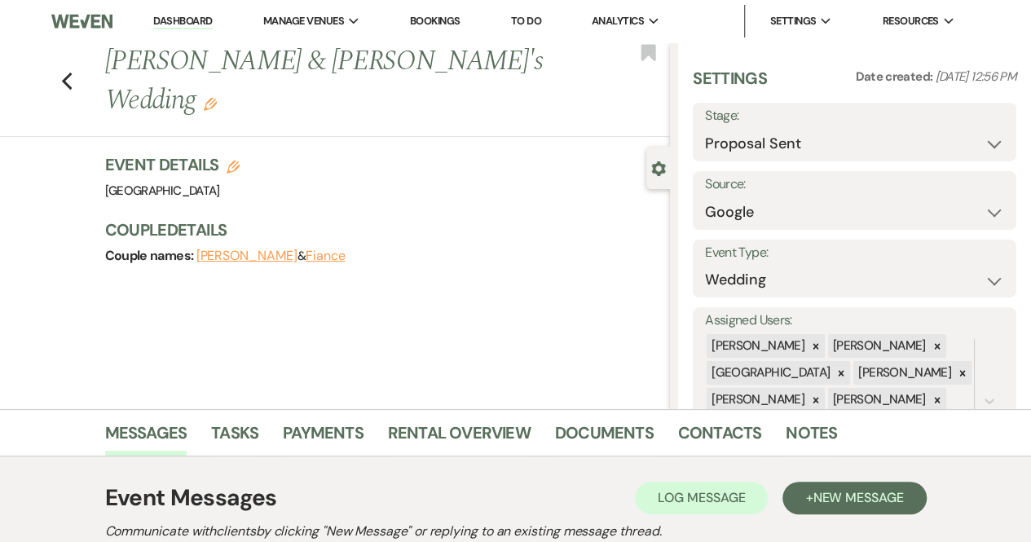
select select "8"
select select "5"
select select "8"
select select "5"
select select "8"
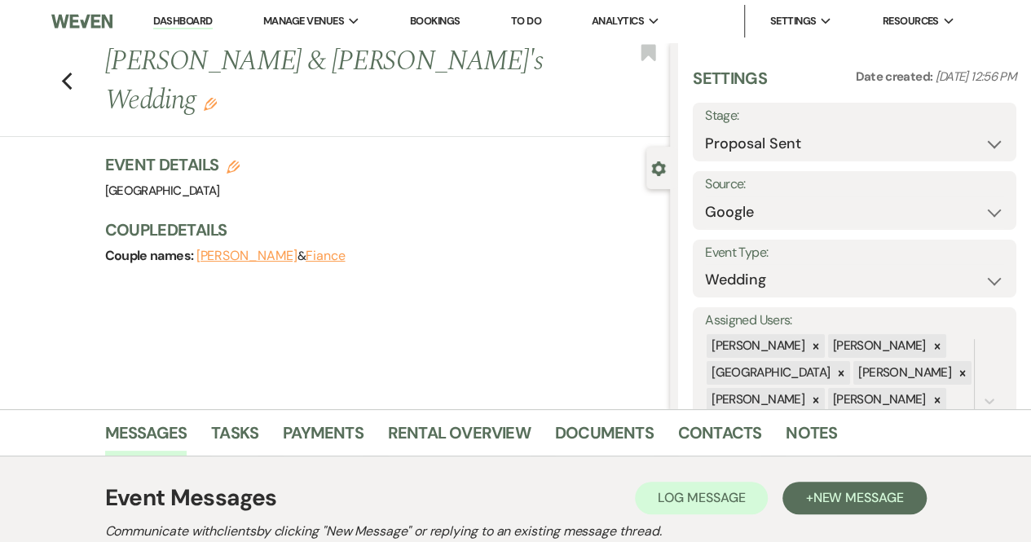
select select "5"
select select "8"
select select "5"
select select "8"
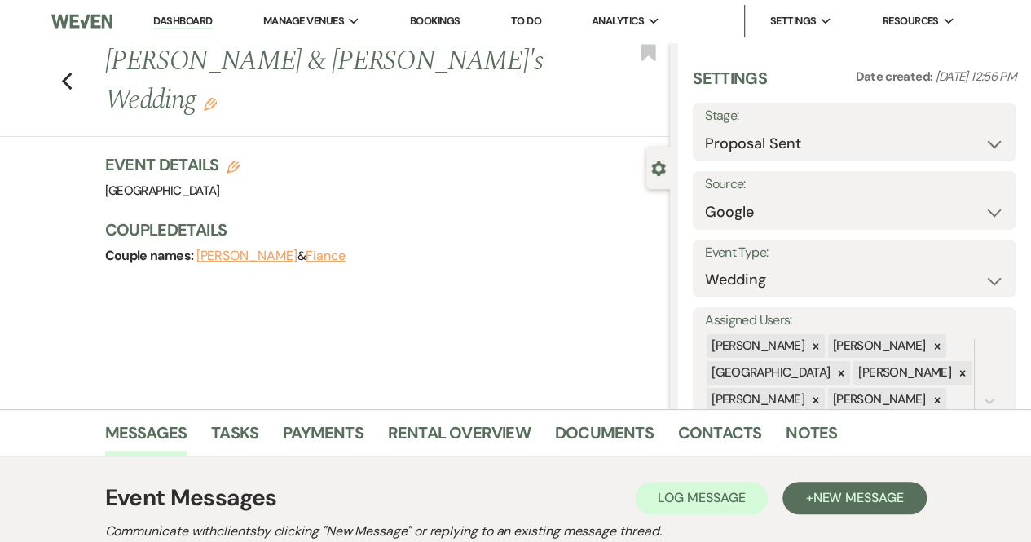
select select "5"
select select "8"
select select "5"
select select "8"
select select "5"
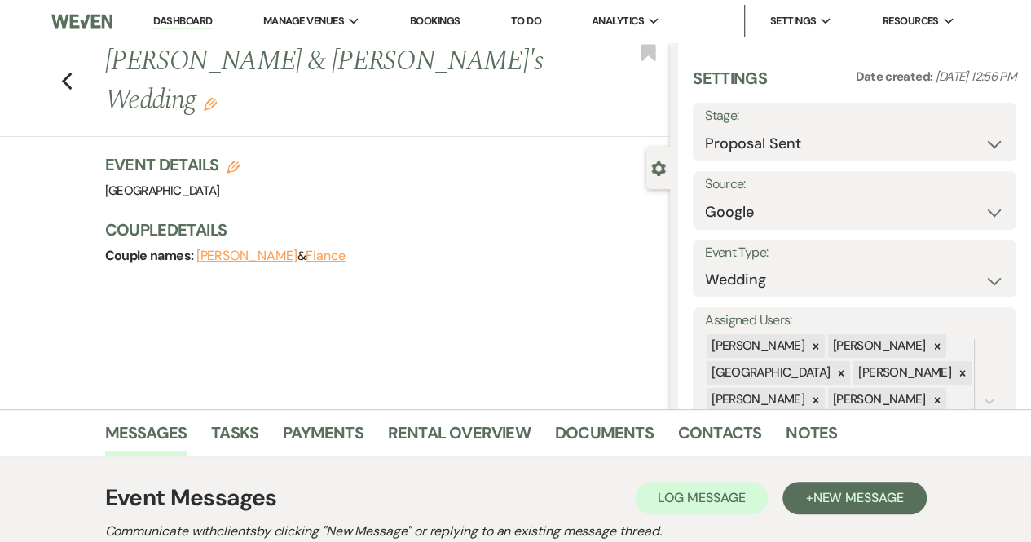
select select "8"
select select "5"
select select "8"
select select "5"
select select "8"
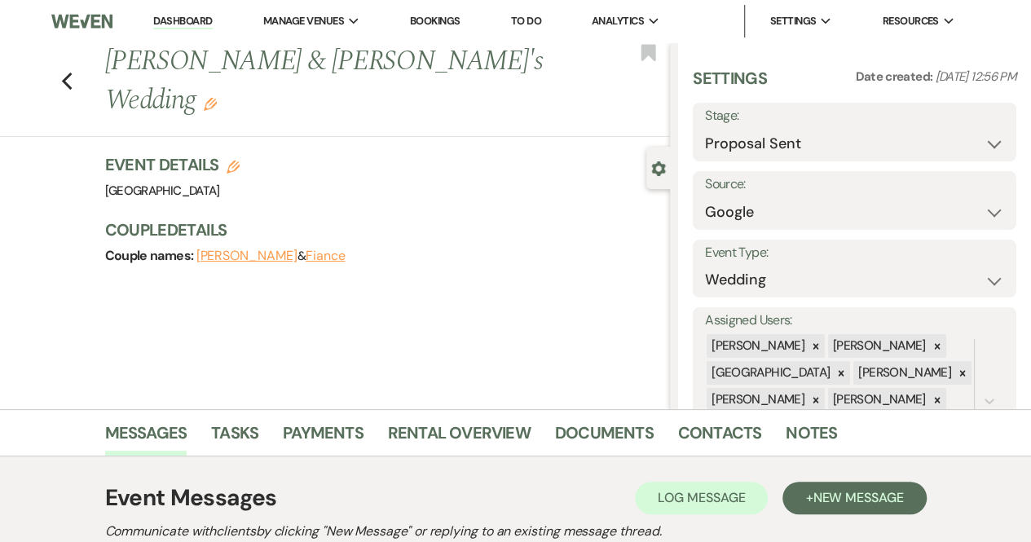
select select "5"
select select "8"
select select "5"
select select "8"
select select "5"
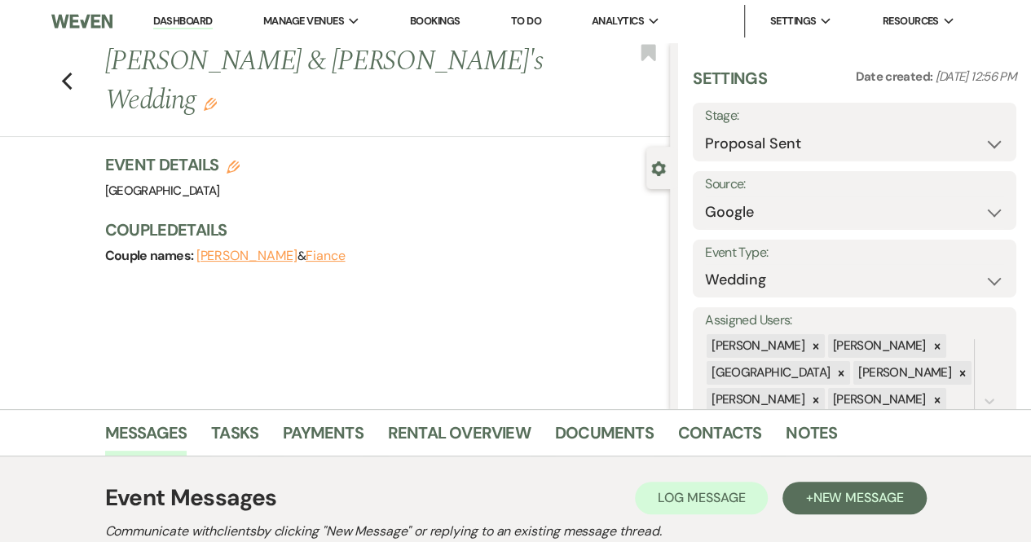
select select "8"
select select "5"
select select "8"
select select "1"
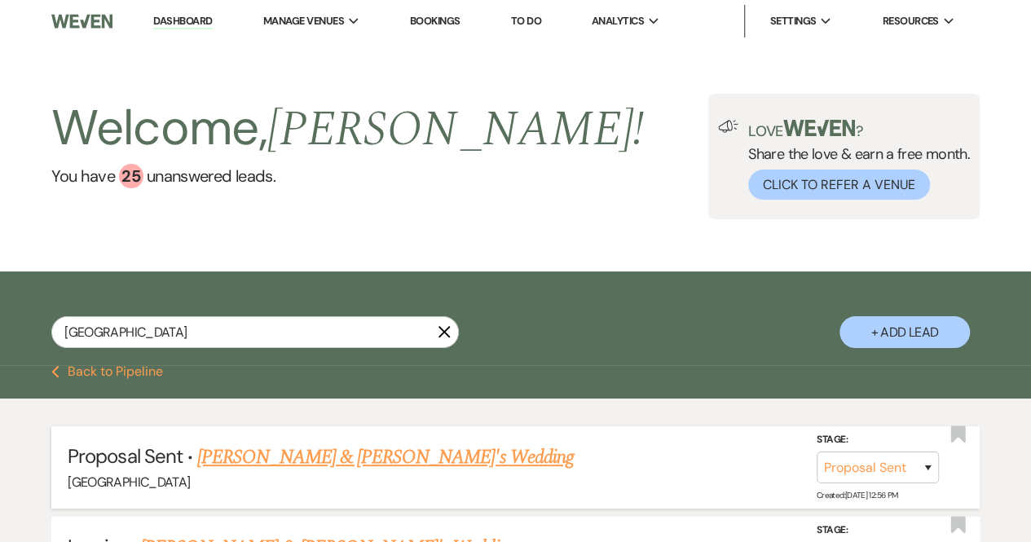
click at [316, 454] on link "[PERSON_NAME] & [PERSON_NAME]'s Wedding" at bounding box center [385, 456] width 376 height 29
select select "6"
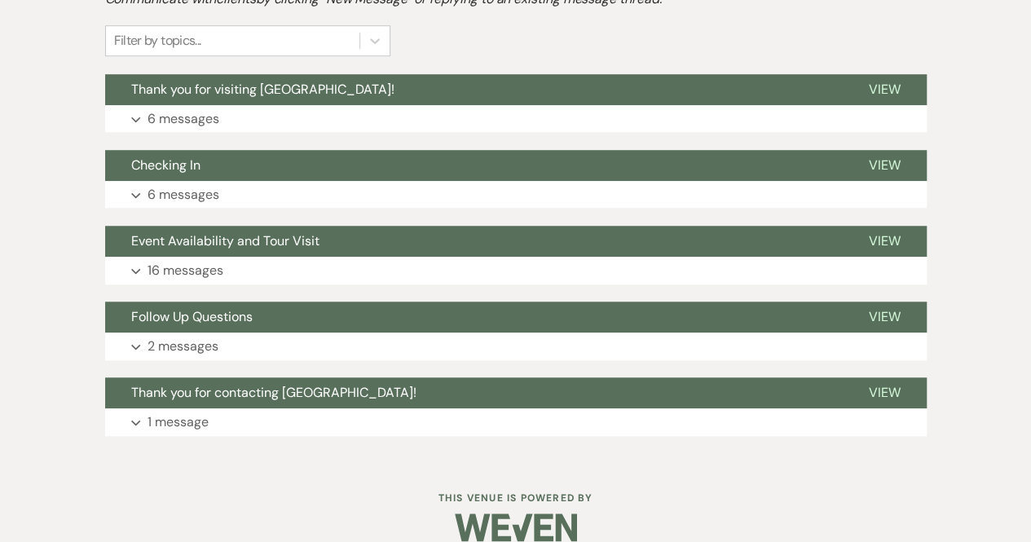
scroll to position [554, 0]
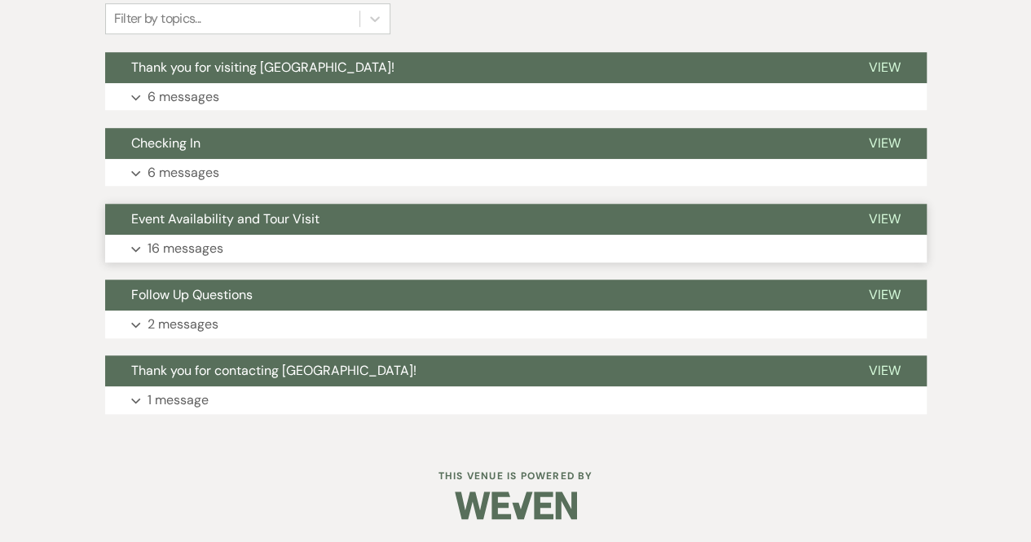
click at [192, 239] on p "16 messages" at bounding box center [185, 248] width 76 height 21
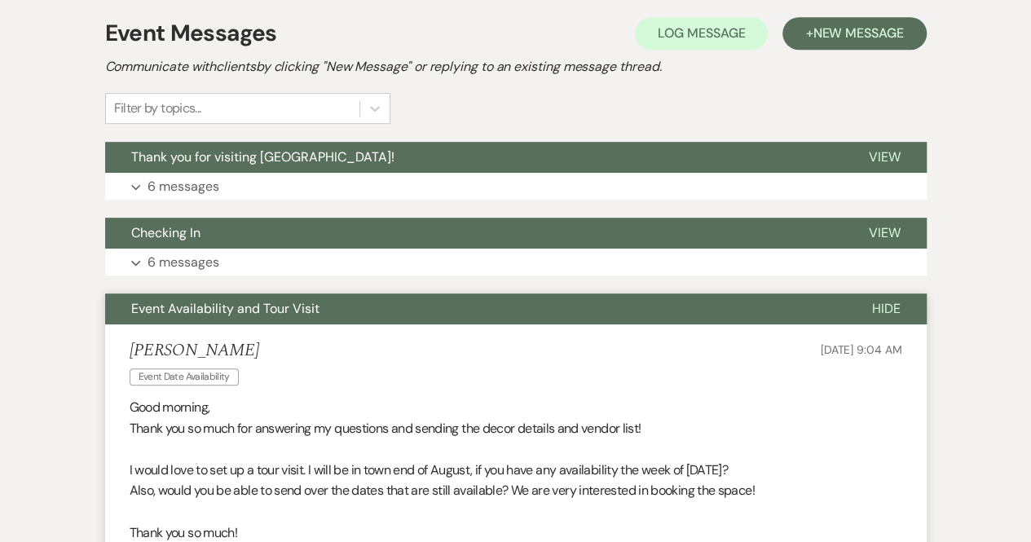
scroll to position [463, 0]
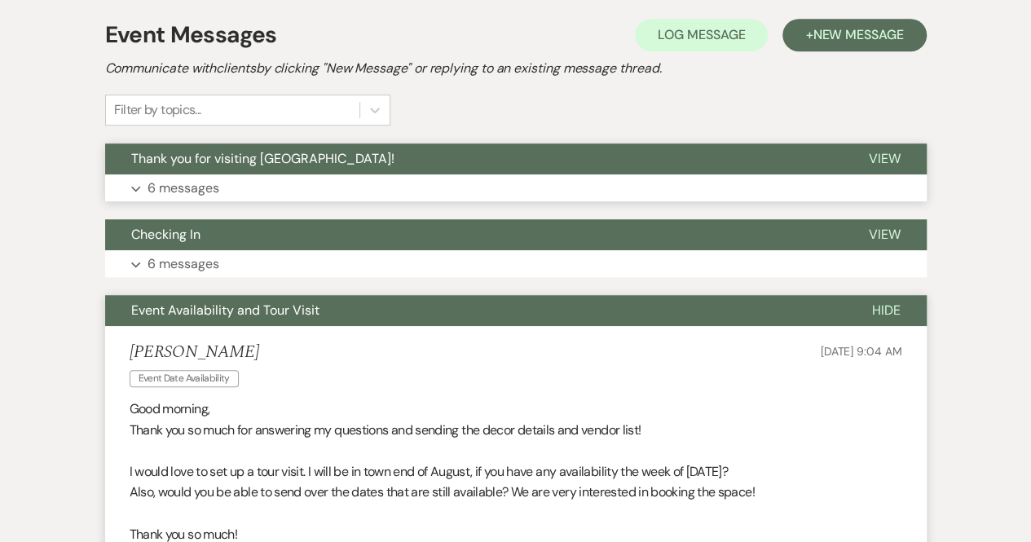
click at [282, 183] on button "Expand 6 messages" at bounding box center [515, 188] width 821 height 28
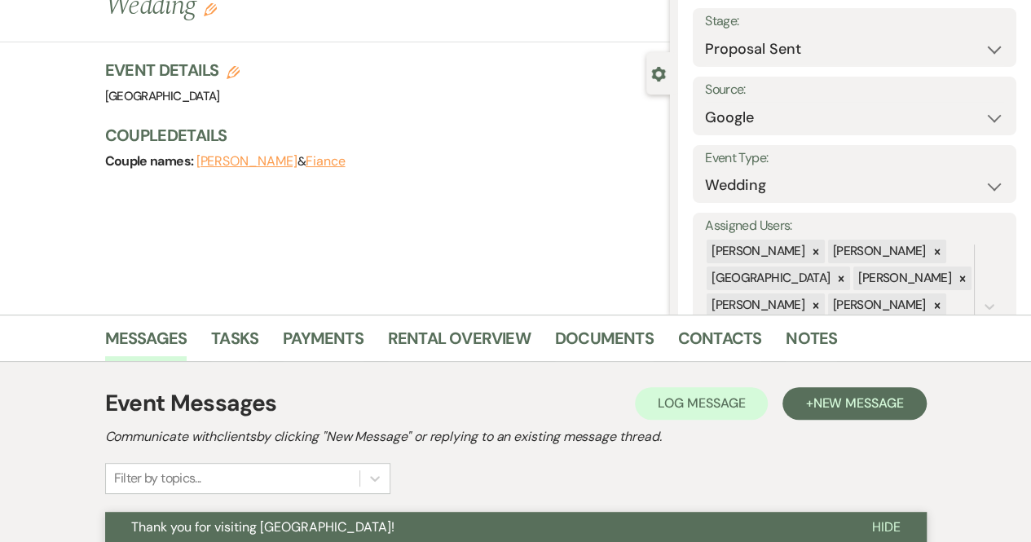
scroll to position [0, 0]
